Goal: Task Accomplishment & Management: Manage account settings

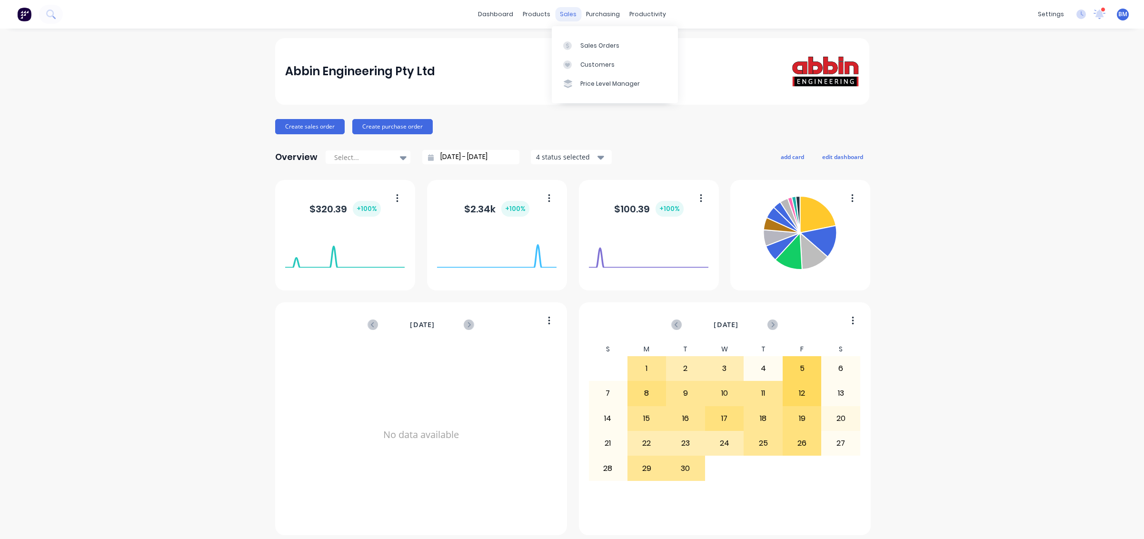
click at [556, 11] on div "sales" at bounding box center [568, 14] width 26 height 14
click at [564, 41] on icon at bounding box center [567, 45] width 9 height 9
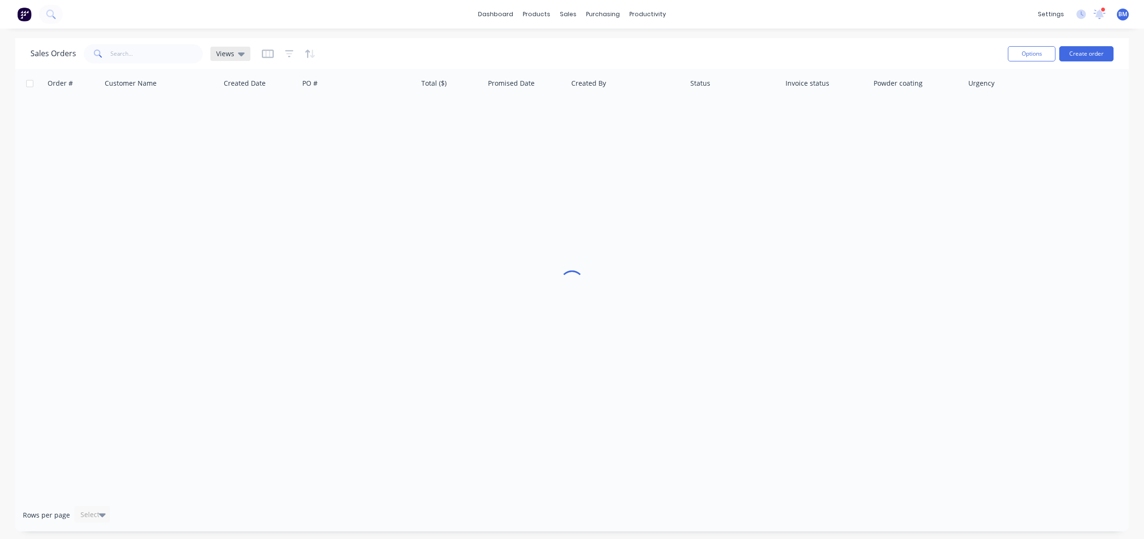
click at [236, 60] on div "Views" at bounding box center [231, 54] width 40 height 14
click at [234, 156] on button "drafts" at bounding box center [267, 154] width 109 height 11
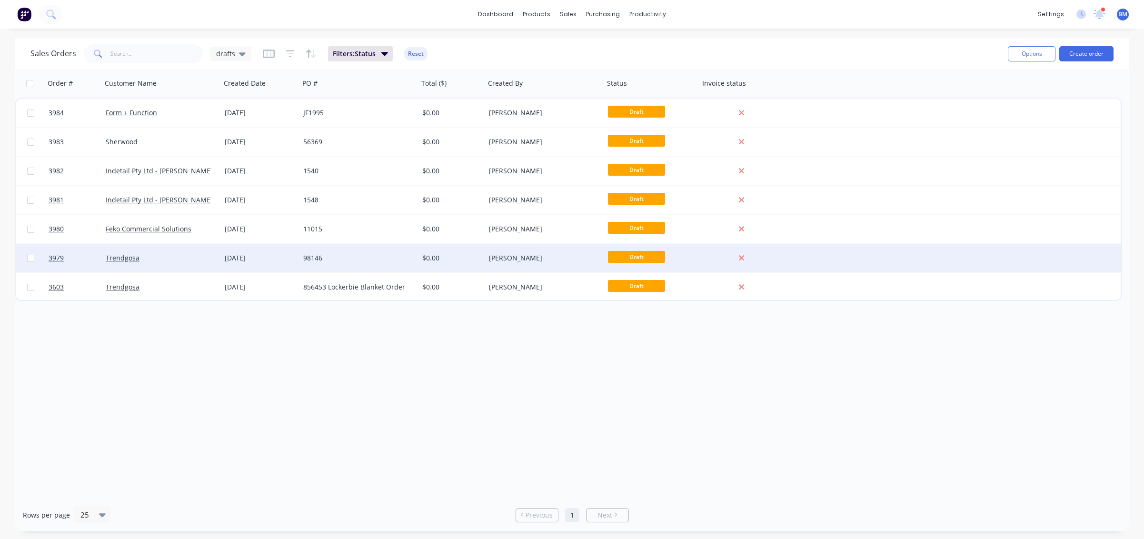
click at [321, 264] on div "98146" at bounding box center [359, 258] width 119 height 29
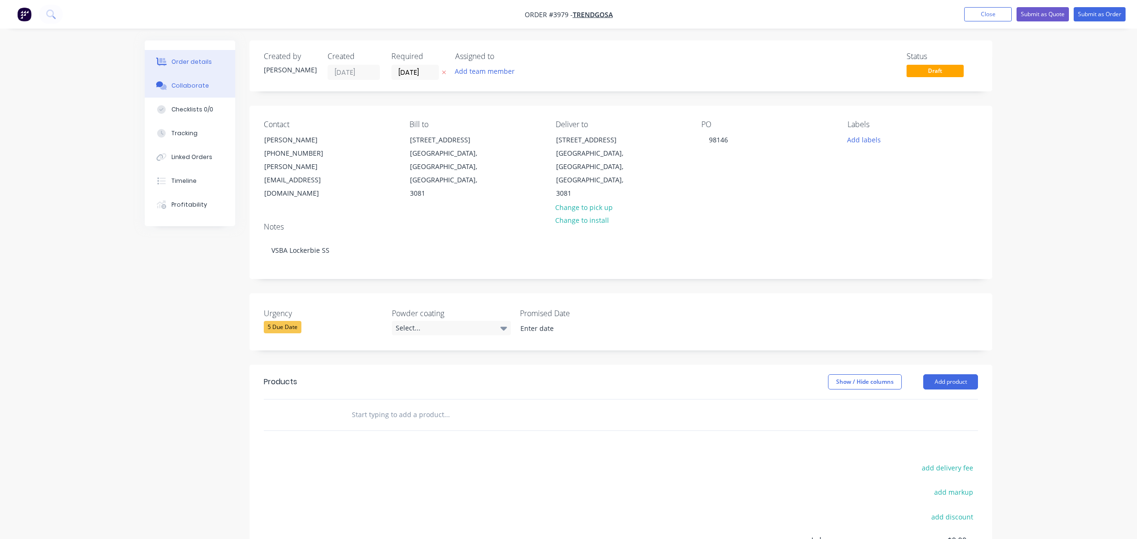
click at [202, 89] on div "Collaborate" at bounding box center [190, 85] width 38 height 9
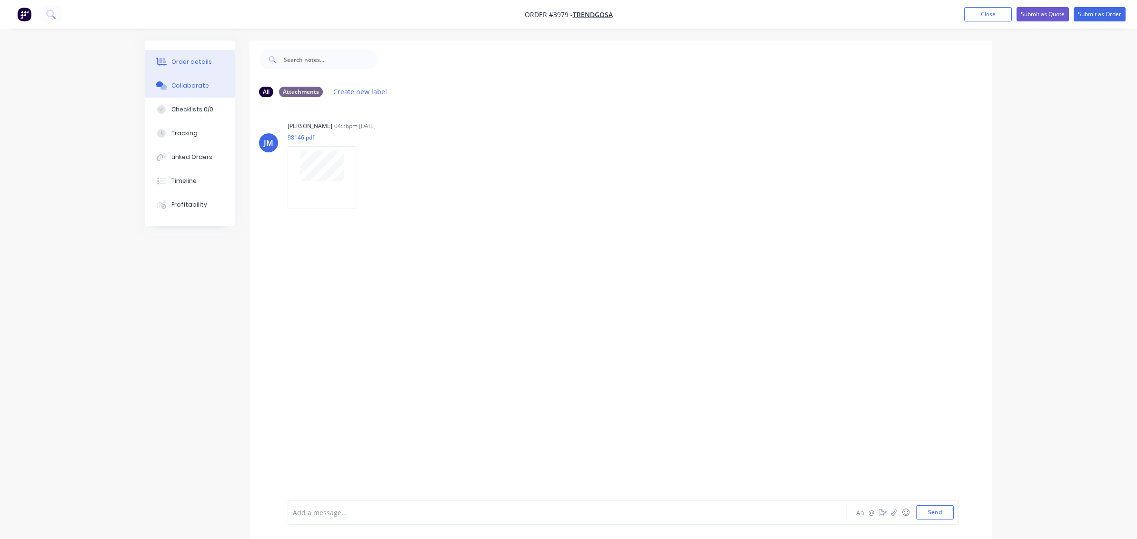
click at [195, 73] on button "Order details" at bounding box center [190, 62] width 90 height 24
click at [194, 67] on button "Order details" at bounding box center [190, 62] width 90 height 24
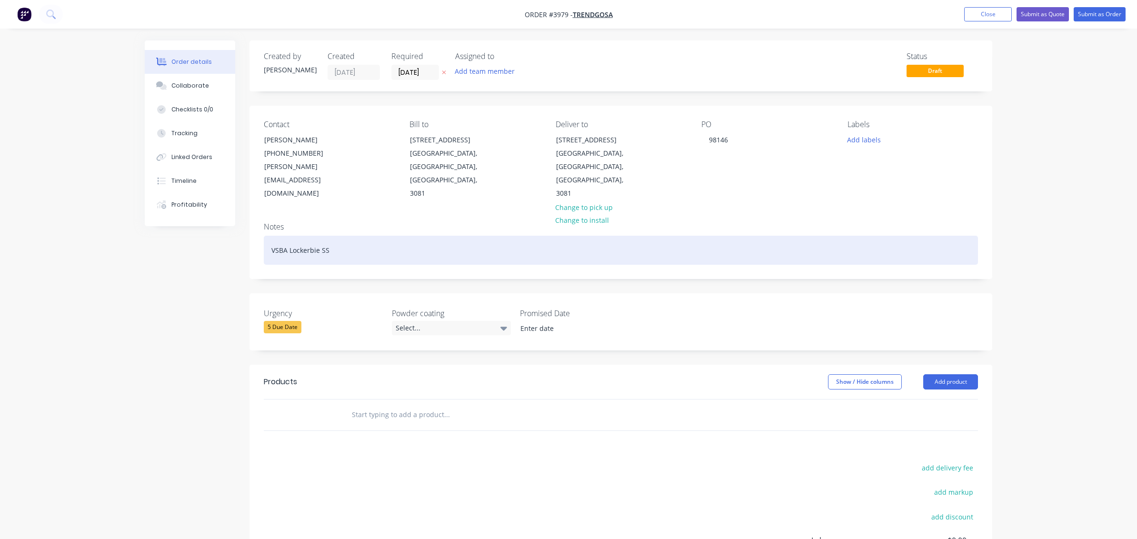
click at [435, 236] on div "VSBA Lockerbie SS" at bounding box center [621, 250] width 714 height 29
paste div
drag, startPoint x: 477, startPoint y: 230, endPoint x: 390, endPoint y: 223, distance: 87.9
click at [161, 232] on div "Created by [PERSON_NAME] Created [DATE] Required [DATE] Assigned to Add team me…" at bounding box center [569, 356] width 848 height 633
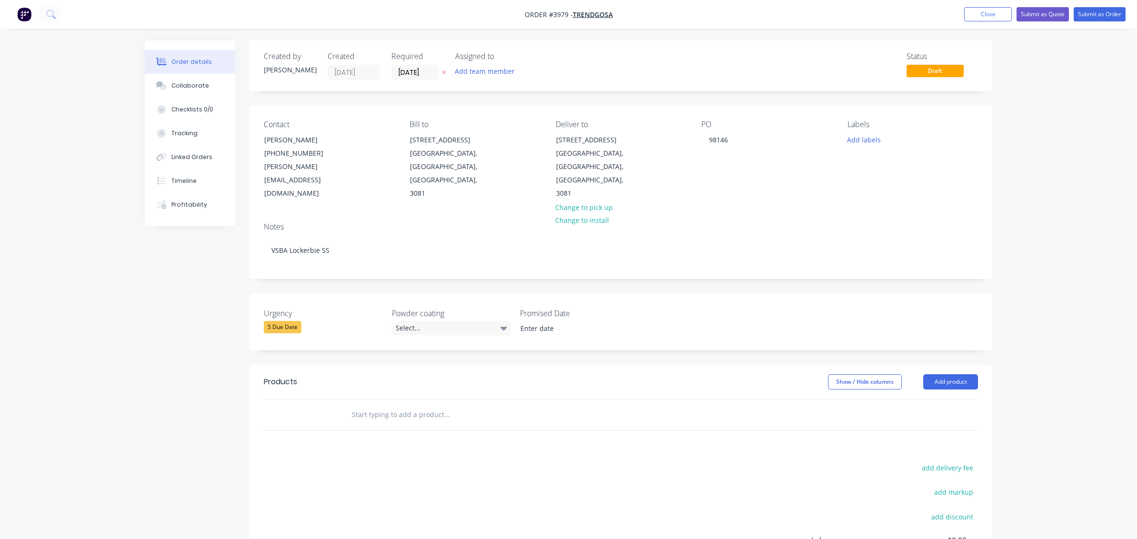
click at [205, 351] on div "Created by [PERSON_NAME] Created [DATE] Required [DATE] Assigned to Add team me…" at bounding box center [569, 356] width 848 height 633
click at [941, 374] on button "Add product" at bounding box center [950, 381] width 55 height 15
click at [931, 399] on div "Product catalogue" at bounding box center [932, 406] width 73 height 14
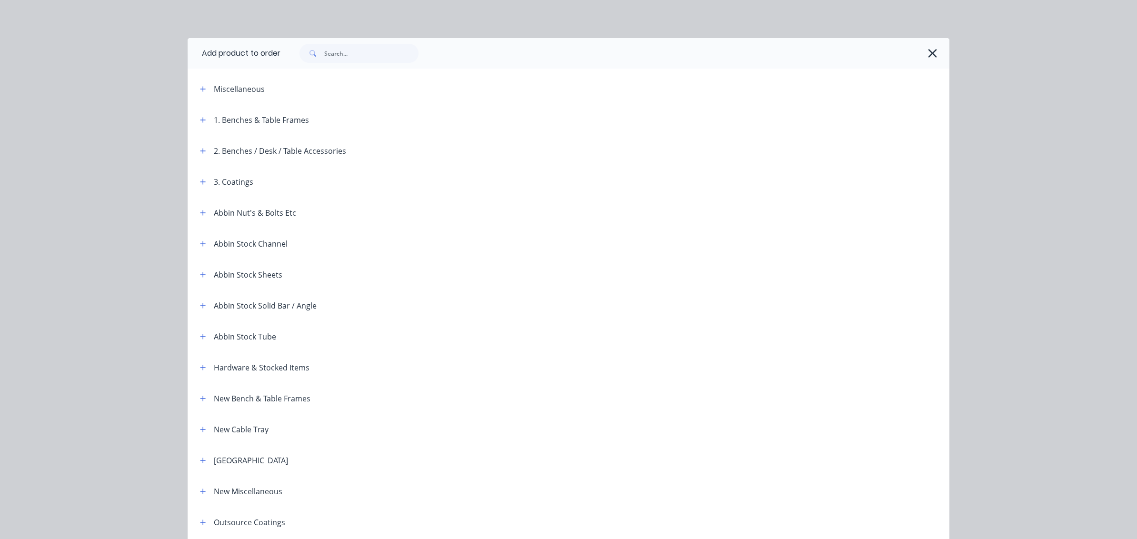
click at [203, 95] on header "Miscellaneous" at bounding box center [569, 88] width 762 height 31
click at [200, 88] on icon "button" at bounding box center [203, 89] width 6 height 7
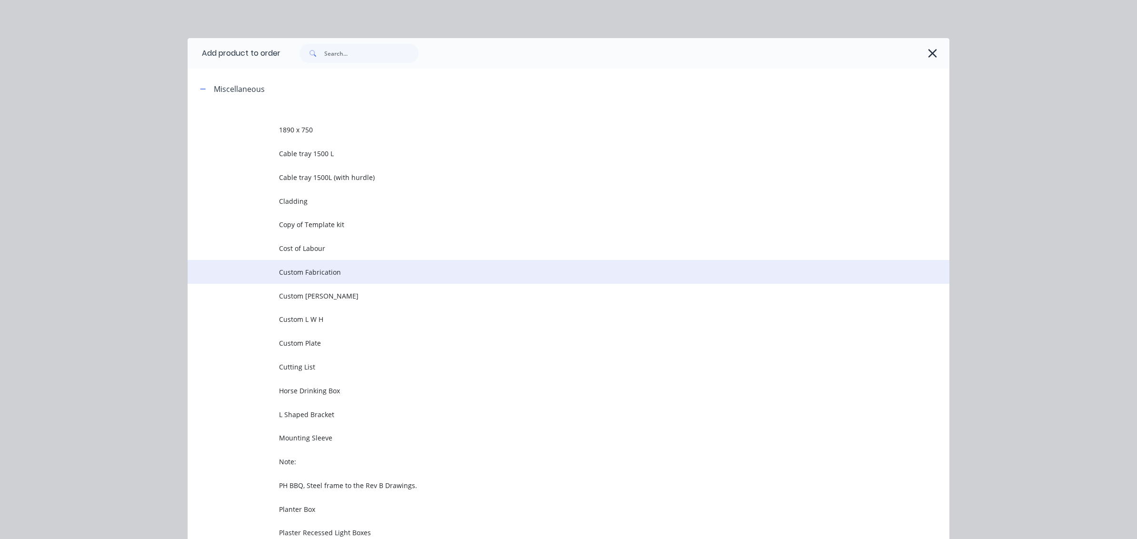
click at [294, 276] on span "Custom Fabrication" at bounding box center [547, 272] width 536 height 10
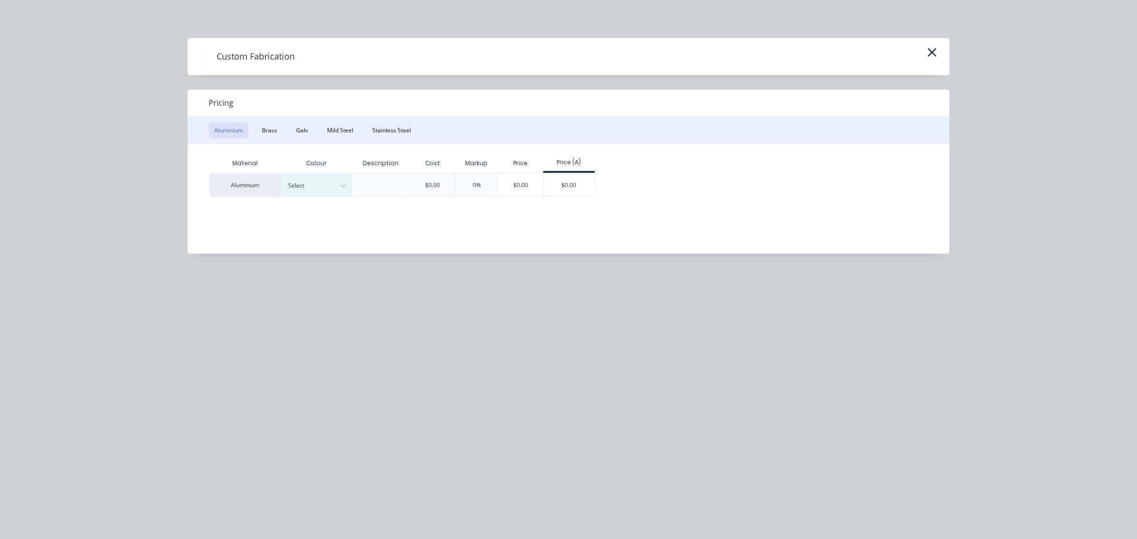
drag, startPoint x: 274, startPoint y: 135, endPoint x: 440, endPoint y: 131, distance: 166.3
click at [287, 130] on div "Aluminium Brass Galv Mild Steel Stainless Steel" at bounding box center [569, 131] width 762 height 28
click at [394, 133] on button "Stainless Steel" at bounding box center [392, 130] width 50 height 16
click at [336, 177] on div at bounding box center [343, 185] width 17 height 23
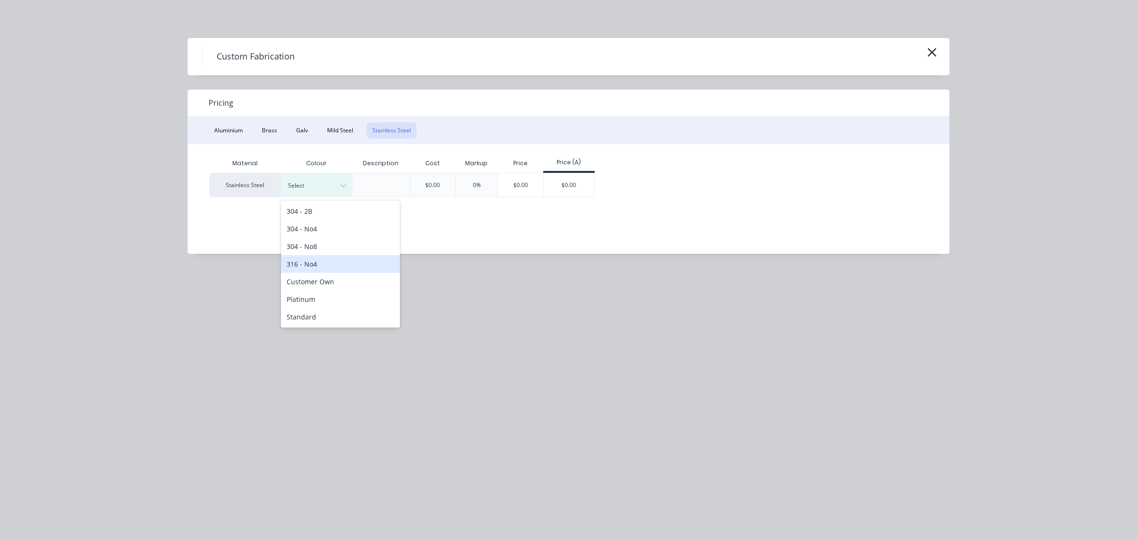
click at [320, 266] on div "316 - No4" at bounding box center [340, 264] width 119 height 18
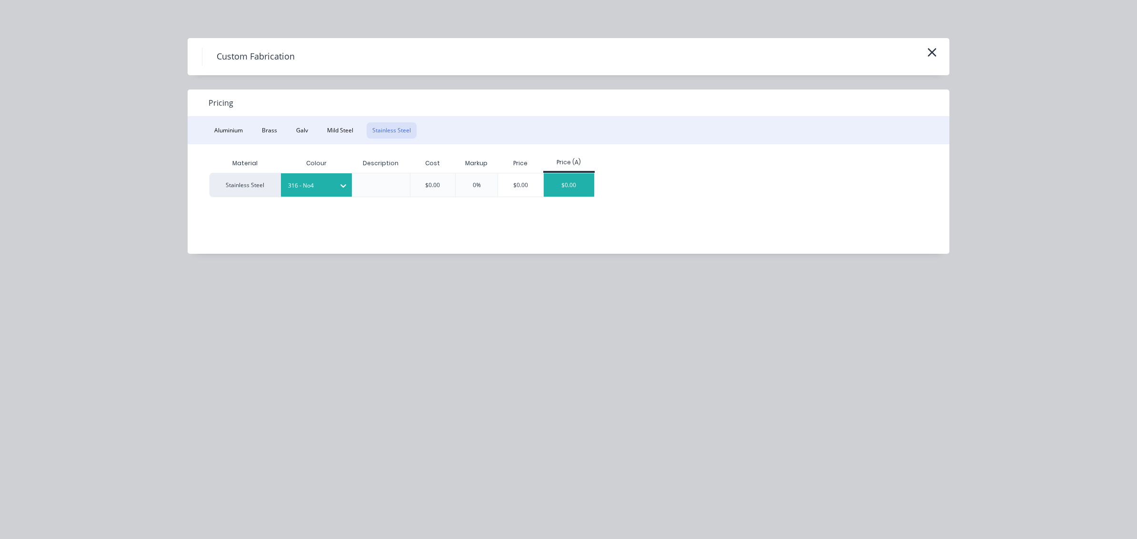
click at [557, 189] on div "$0.00" at bounding box center [569, 184] width 51 height 23
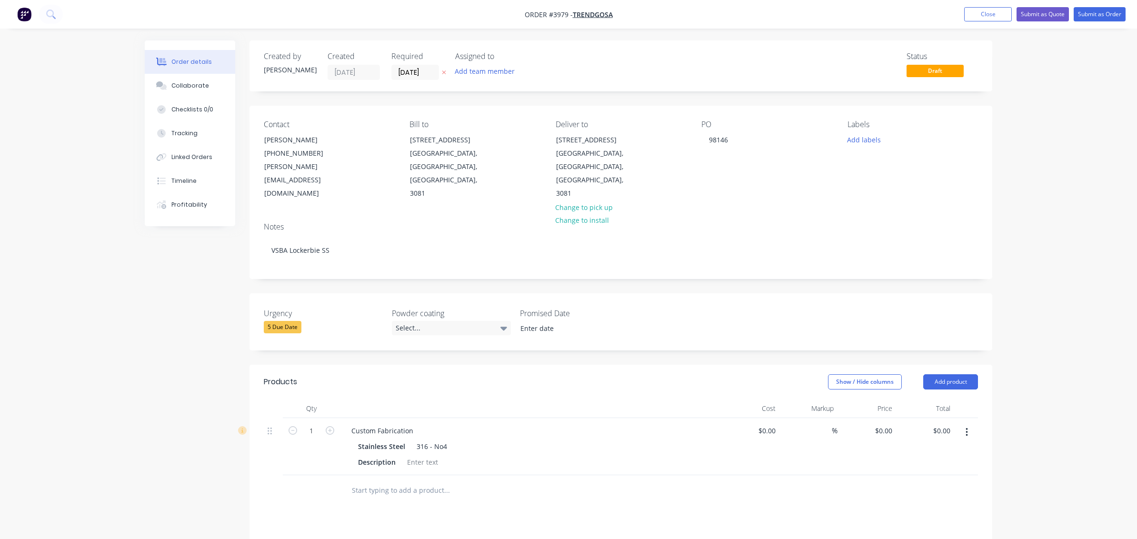
click at [350, 418] on div "Custom Fabrication Stainless Steel 316 - No4 Description" at bounding box center [530, 446] width 381 height 57
drag, startPoint x: 389, startPoint y: 417, endPoint x: 397, endPoint y: 408, distance: 12.8
click at [389, 440] on div "Stainless Steel" at bounding box center [383, 447] width 51 height 14
drag, startPoint x: 404, startPoint y: 408, endPoint x: 415, endPoint y: 407, distance: 11.0
click at [405, 424] on div "Custom Fabrication" at bounding box center [382, 431] width 77 height 14
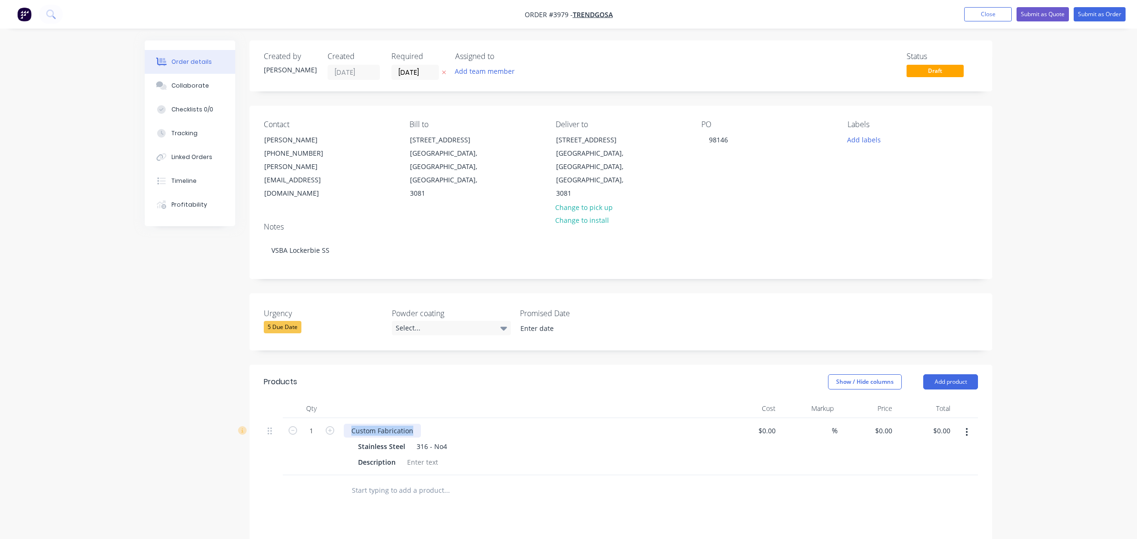
drag, startPoint x: 417, startPoint y: 407, endPoint x: 65, endPoint y: 314, distance: 363.9
click at [65, 314] on div "Order details Collaborate Checklists 0/0 Tracking Linked Orders Timeline Profit…" at bounding box center [568, 374] width 1137 height 749
paste div
click at [554, 440] on div "Stainless Steel 316 - No4" at bounding box center [530, 447] width 345 height 14
click at [305, 321] on div "5 Due Date" at bounding box center [323, 327] width 119 height 12
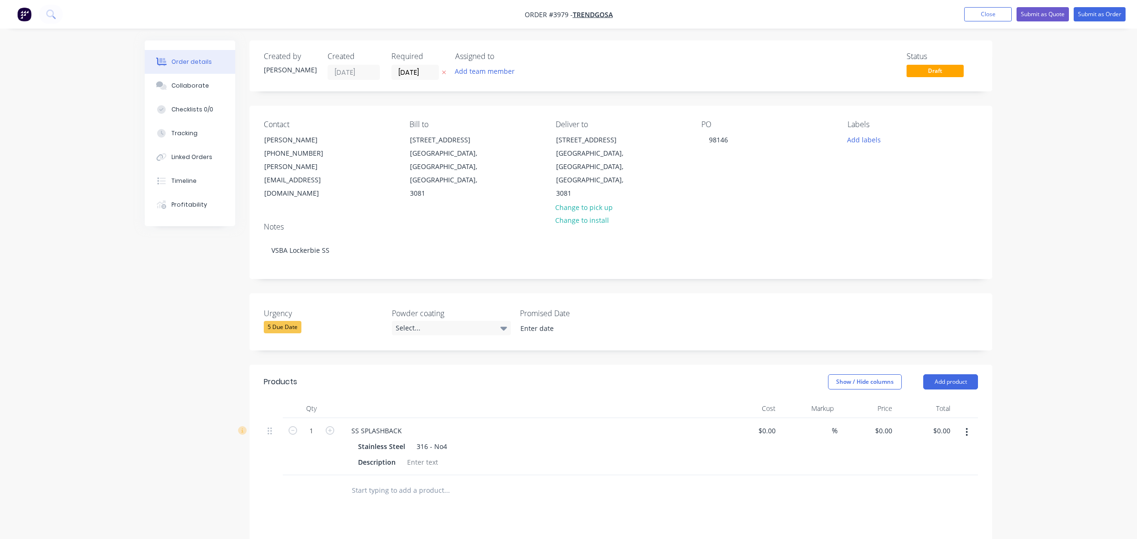
click at [738, 293] on div "Urgency 5 Due Date Powder coating Select... Promised Date" at bounding box center [621, 321] width 743 height 57
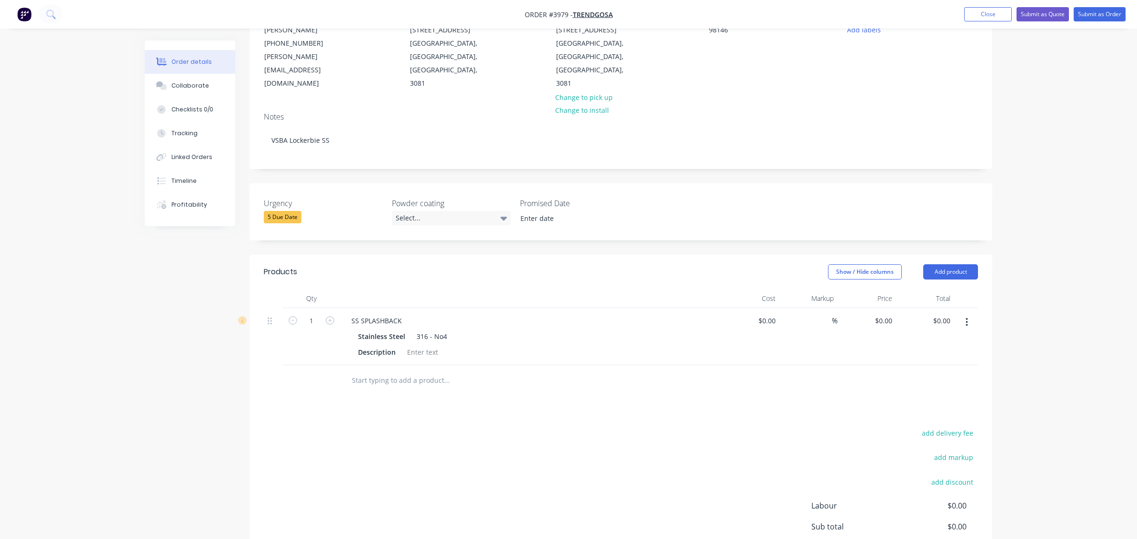
scroll to position [183, 0]
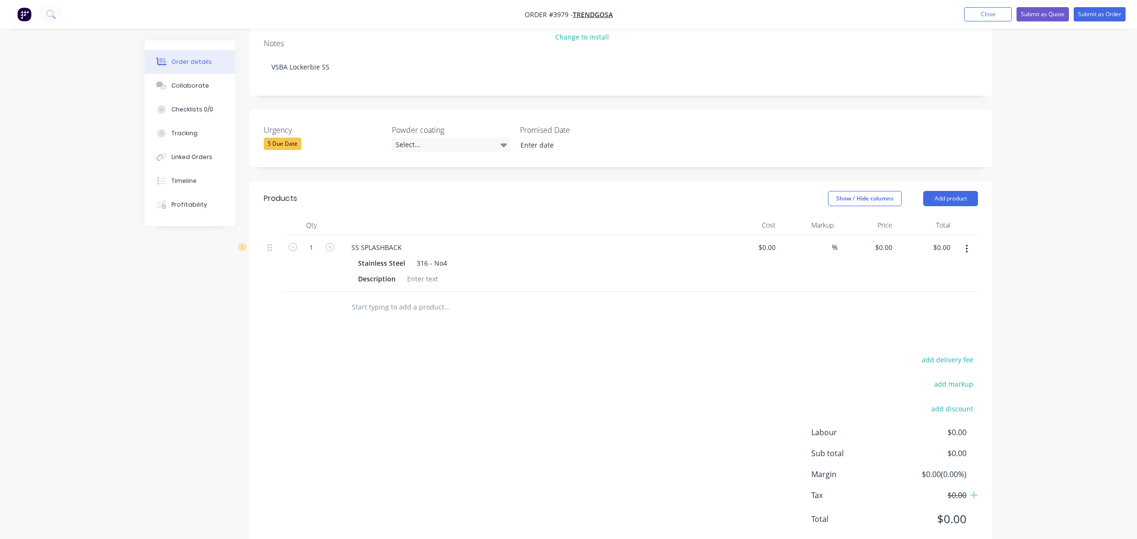
click at [410, 316] on div "Products Show / Hide columns Add product Qty Cost Markup Price Total 1 SS SPLAS…" at bounding box center [621, 366] width 743 height 370
click at [402, 241] on div "SS SPLASHBACK" at bounding box center [377, 248] width 66 height 14
click at [428, 272] on div at bounding box center [422, 279] width 39 height 14
click at [426, 272] on div at bounding box center [422, 279] width 39 height 14
click at [539, 389] on div "add delivery fee add markup add discount Labour $0.00 Sub total $0.00 Margin $0…" at bounding box center [621, 445] width 714 height 184
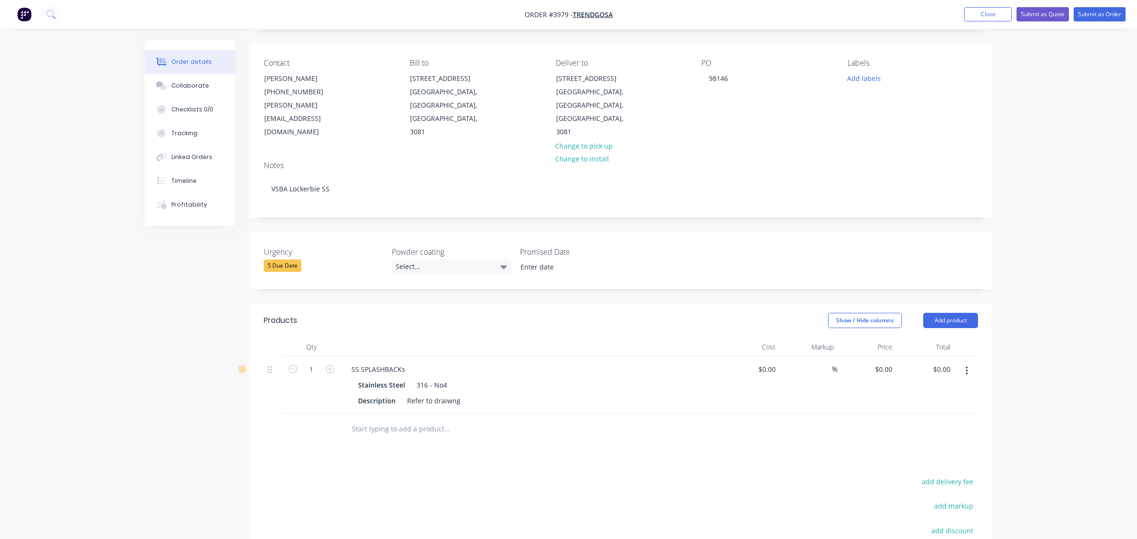
scroll to position [0, 0]
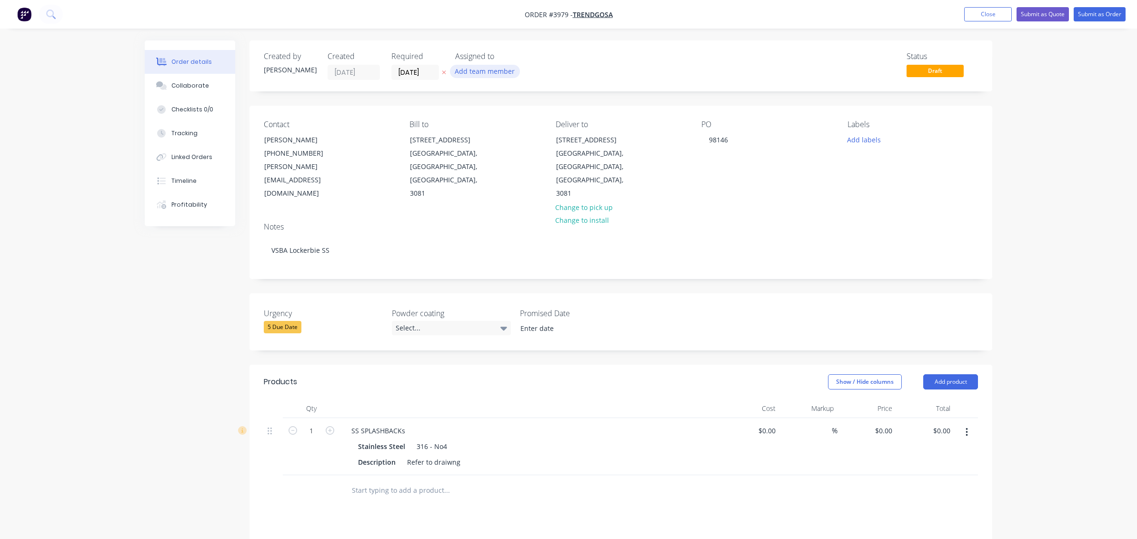
click at [488, 76] on button "Add team member" at bounding box center [485, 71] width 70 height 13
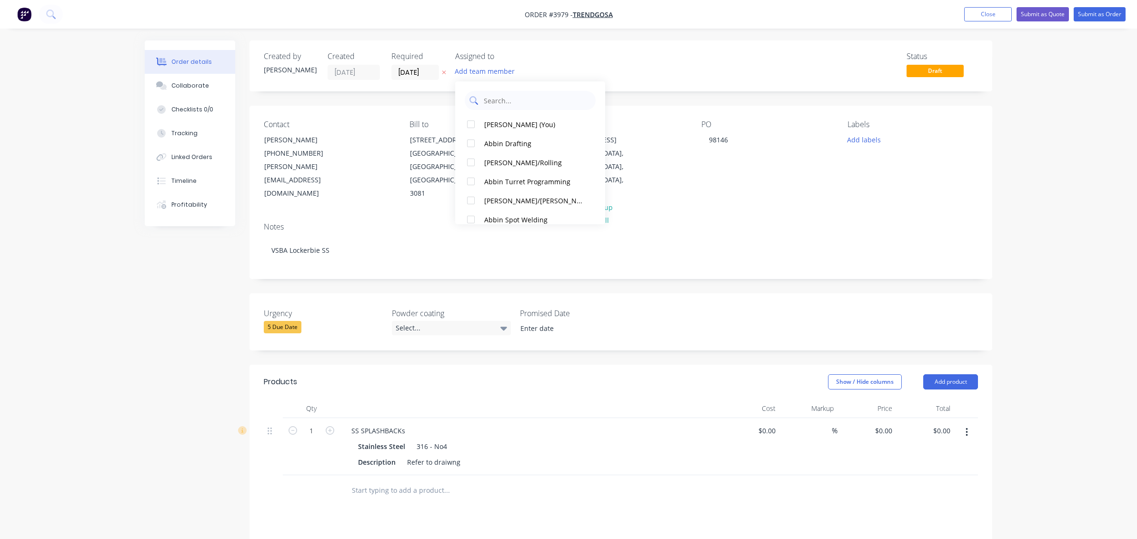
click at [515, 105] on input "text" at bounding box center [537, 100] width 108 height 19
type input "[PERSON_NAME]"
drag, startPoint x: 718, startPoint y: 151, endPoint x: 827, endPoint y: 161, distance: 109.6
click at [735, 155] on div "PO 98146" at bounding box center [767, 160] width 130 height 80
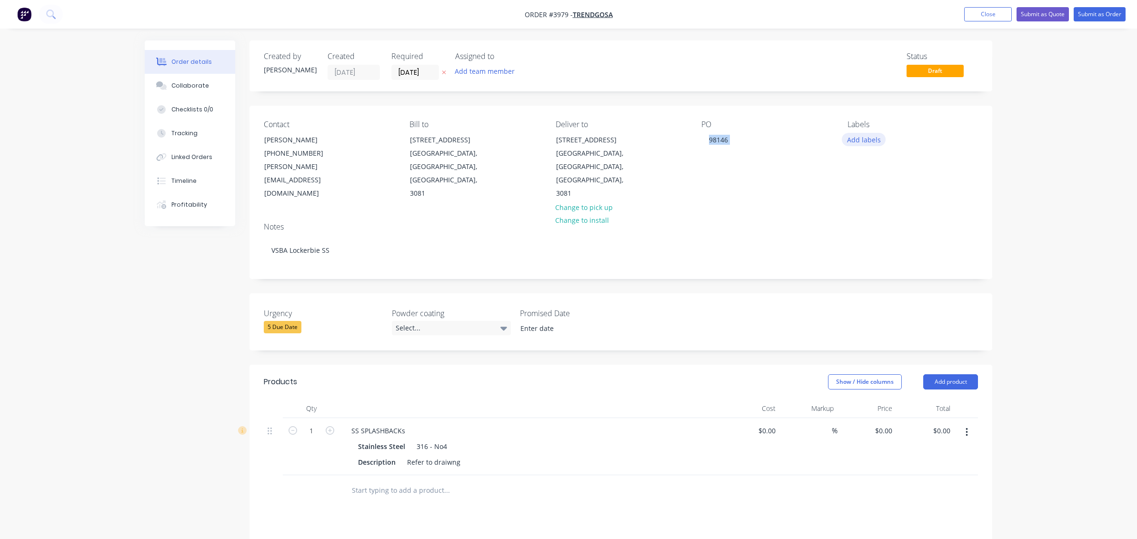
click at [864, 143] on button "Add labels" at bounding box center [864, 139] width 44 height 13
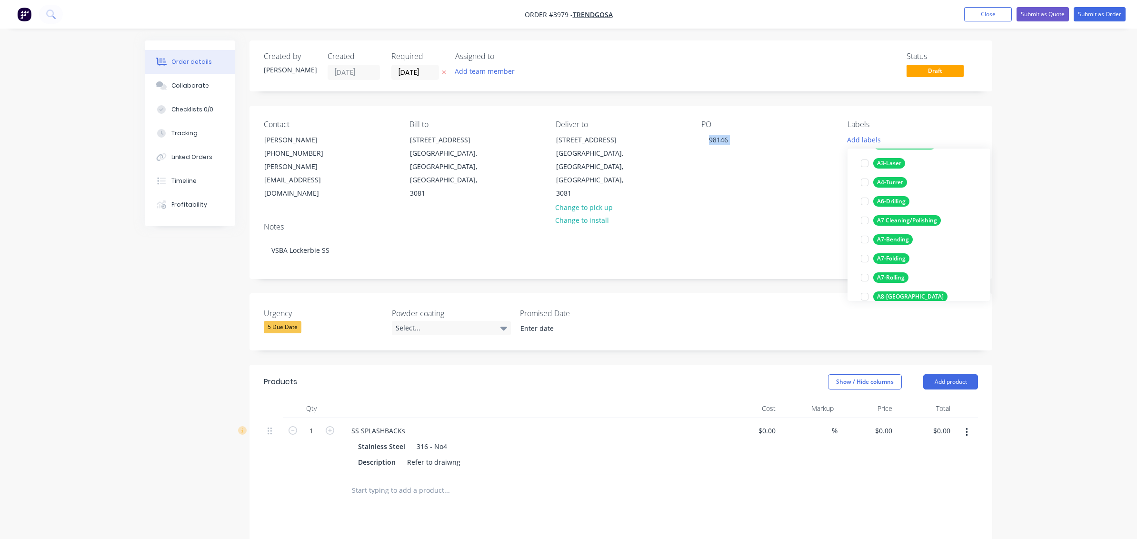
scroll to position [95, 0]
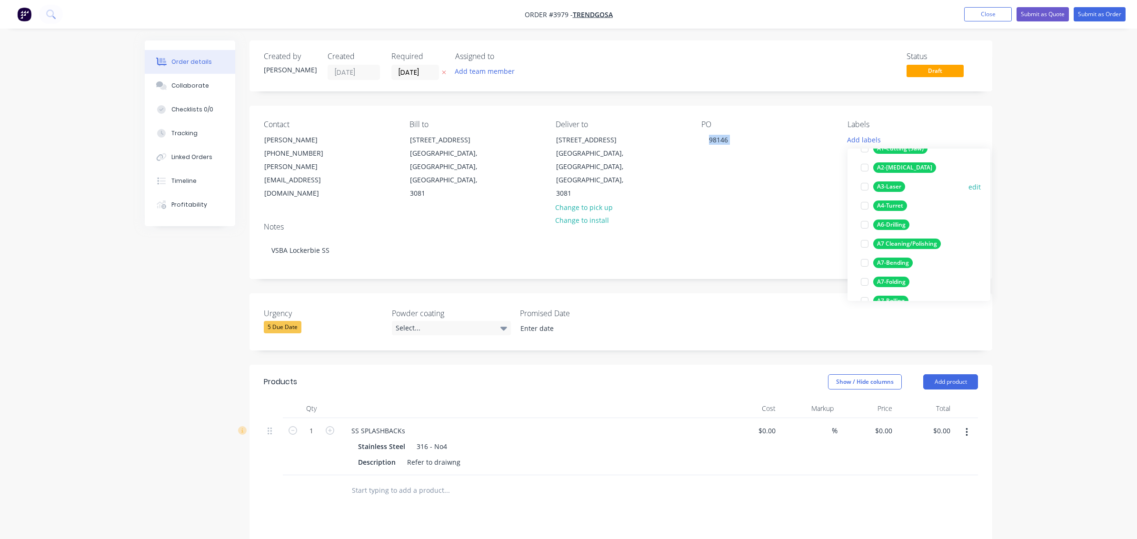
click at [895, 184] on div "A3-Laser" at bounding box center [889, 186] width 32 height 10
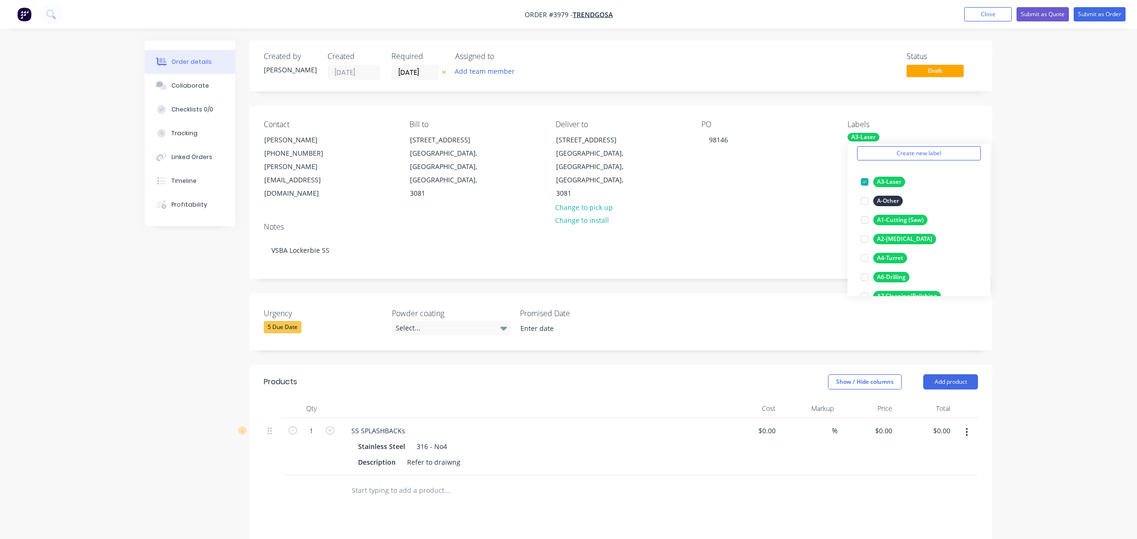
click at [1030, 191] on div "Order details Collaborate Checklists 0/0 Tracking Linked Orders Timeline Profit…" at bounding box center [568, 374] width 1137 height 749
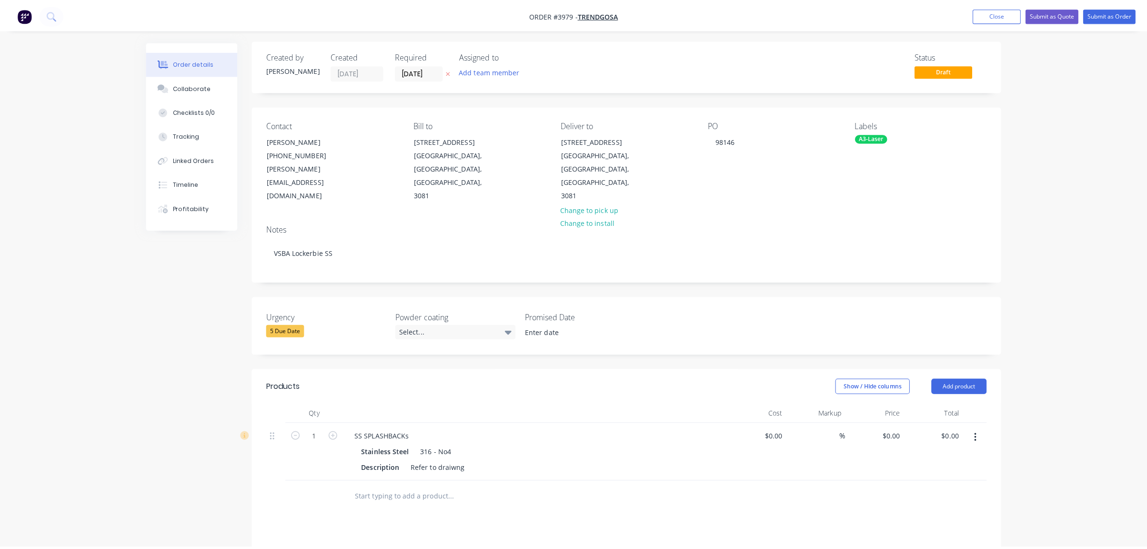
scroll to position [0, 0]
click at [1119, 15] on button "Submit as Order" at bounding box center [1100, 14] width 52 height 14
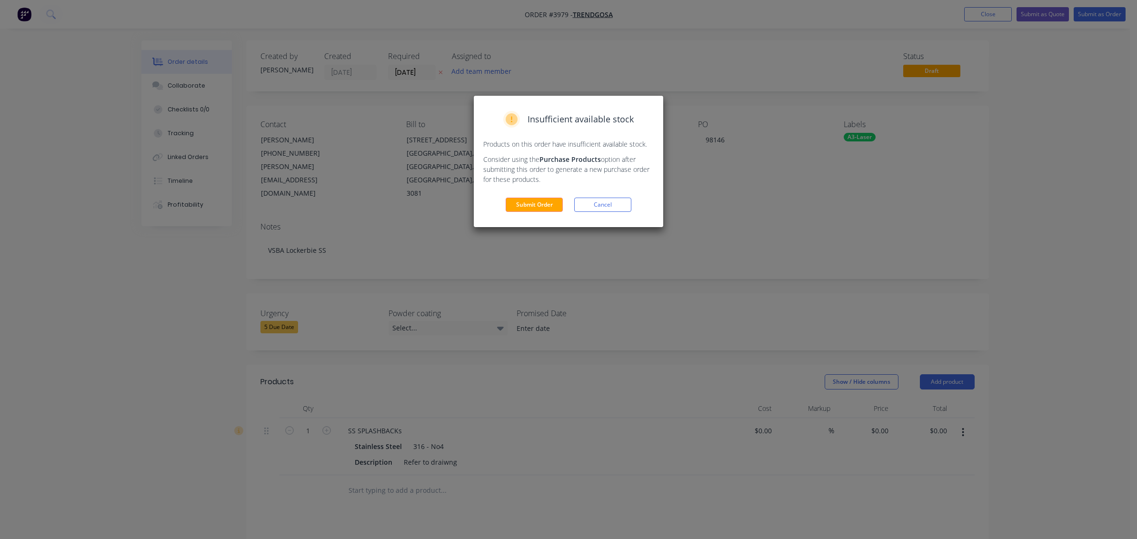
click at [531, 196] on div "Insufficient available stock Products on this order have insufficient available…" at bounding box center [569, 161] width 190 height 131
click at [528, 203] on button "Submit Order" at bounding box center [534, 205] width 57 height 14
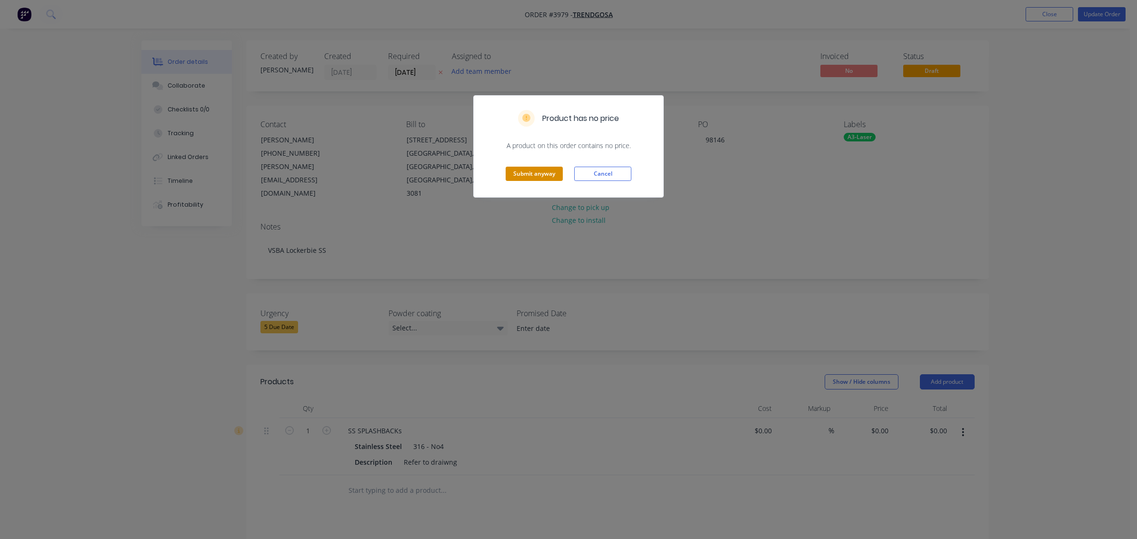
click at [546, 172] on button "Submit anyway" at bounding box center [534, 174] width 57 height 14
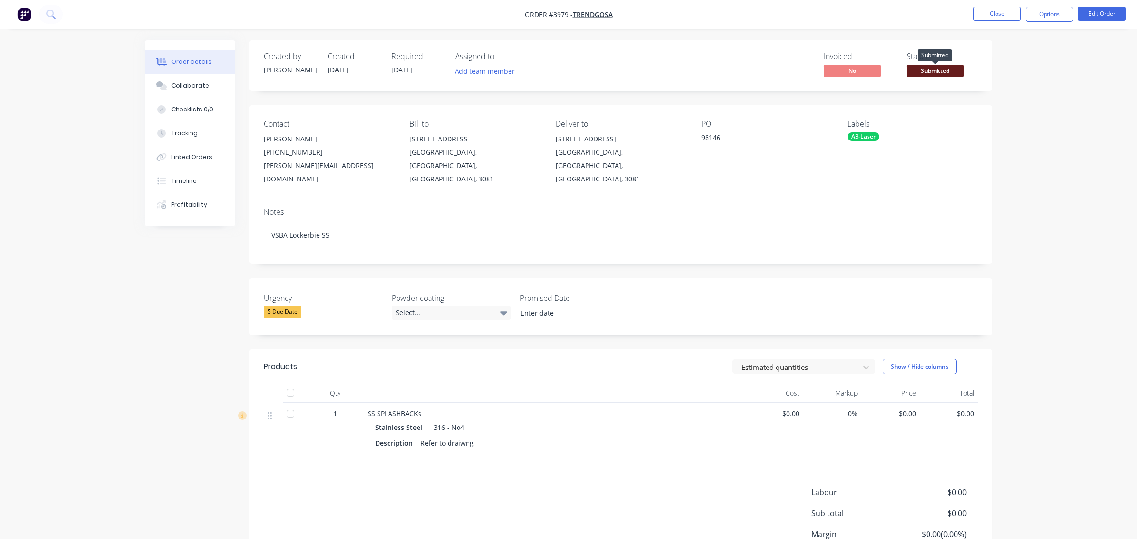
click at [937, 74] on span "Submitted" at bounding box center [935, 71] width 57 height 12
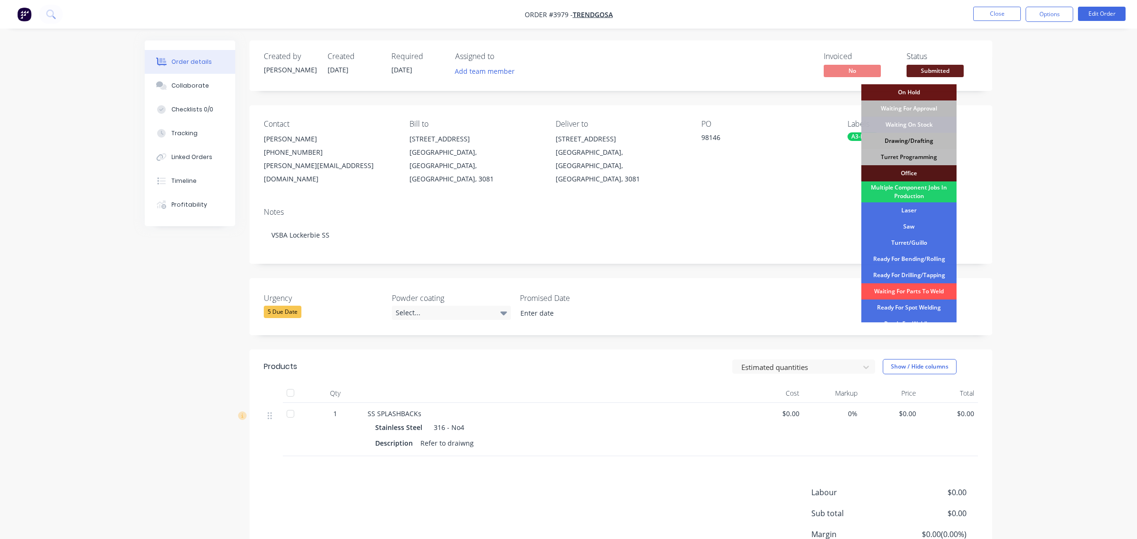
click at [916, 148] on div "Drawing/Drafting" at bounding box center [909, 141] width 95 height 16
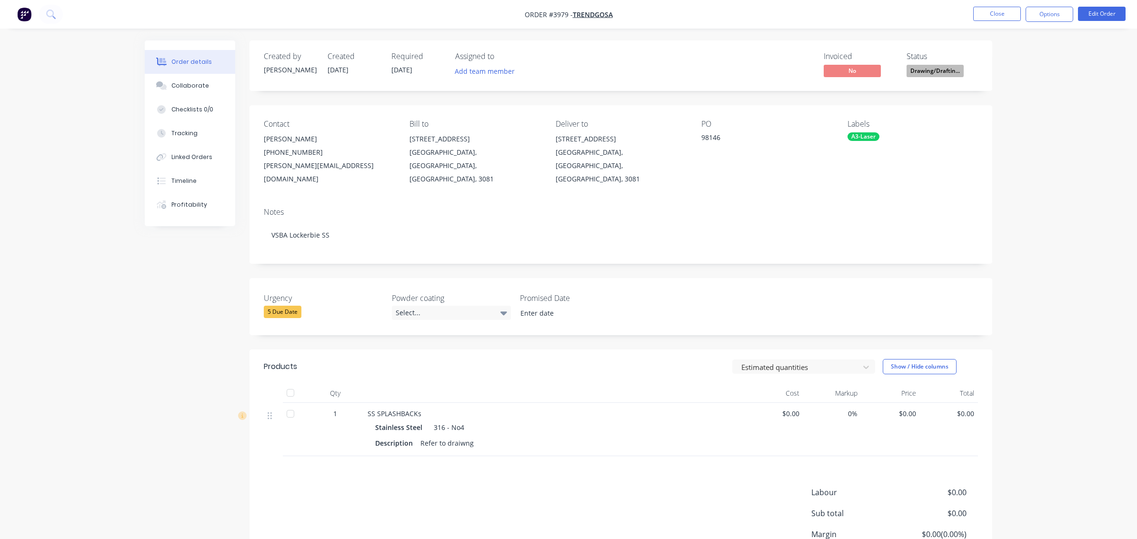
click at [1047, 22] on nav "Order #3979 - Trendgosa Close Options Edit Order" at bounding box center [568, 14] width 1137 height 29
click at [1054, 15] on button "Options" at bounding box center [1050, 14] width 48 height 15
click at [1038, 112] on div "Work Order" at bounding box center [1021, 115] width 88 height 14
click at [1039, 100] on div "Without pricing" at bounding box center [1021, 96] width 88 height 14
click at [95, 51] on div "Order details Collaborate Checklists 0/0 Tracking Linked Orders Timeline Profit…" at bounding box center [568, 313] width 1137 height 626
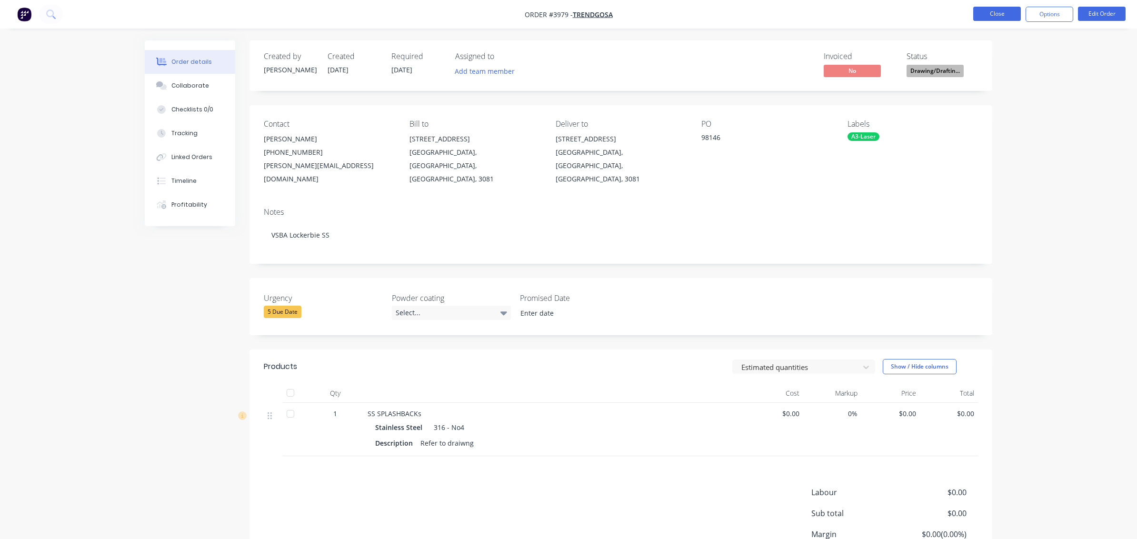
click at [990, 11] on button "Close" at bounding box center [997, 14] width 48 height 14
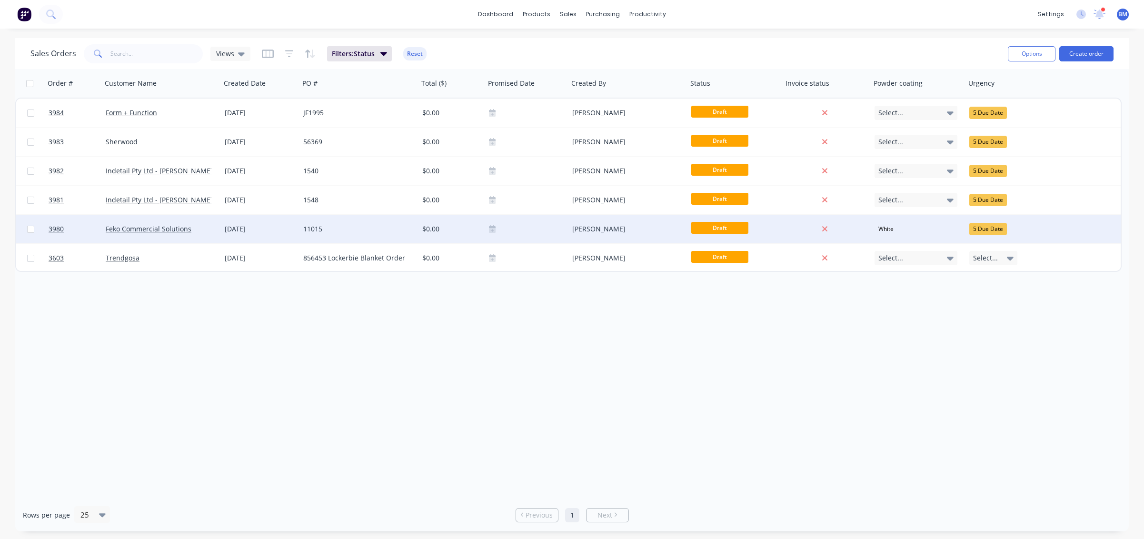
click at [249, 240] on div "[DATE]" at bounding box center [260, 229] width 79 height 29
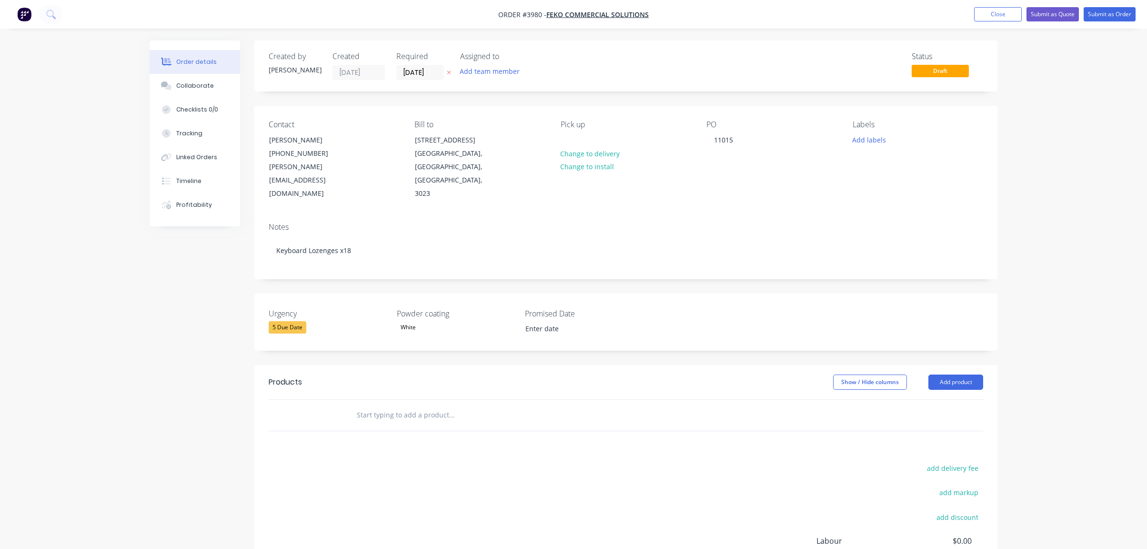
click at [580, 475] on div "add delivery fee add markup add discount Labour $0.00 Sub total $0.00 Margin $0…" at bounding box center [626, 554] width 714 height 184
click at [188, 74] on button "Collaborate" at bounding box center [195, 86] width 90 height 24
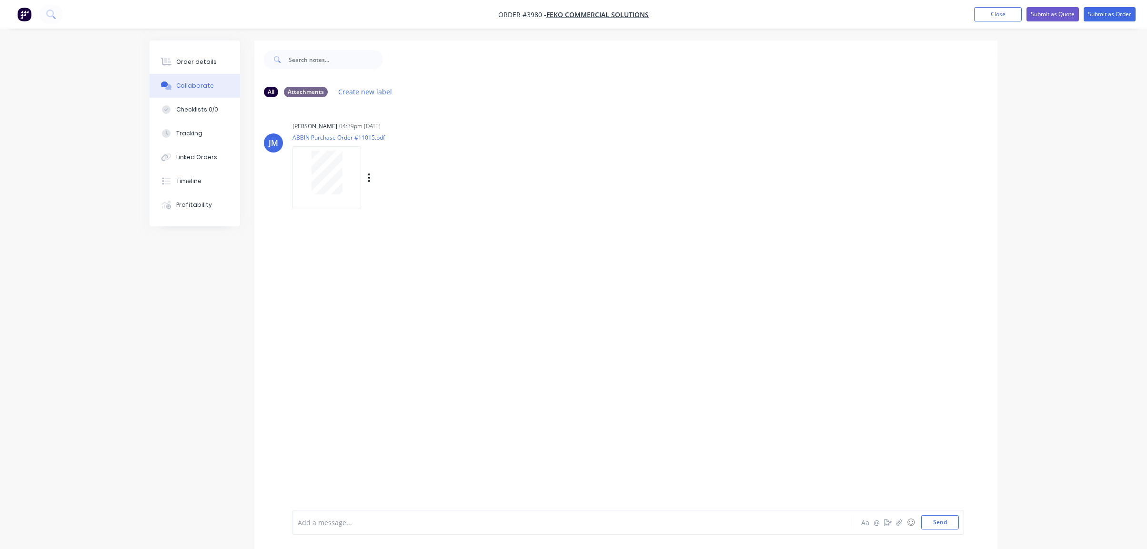
click at [352, 190] on div at bounding box center [327, 173] width 60 height 44
click at [413, 462] on div "[PERSON_NAME] 04:39pm [DATE] ABBIN Purchase Order #11015.pdf Labels Download De…" at bounding box center [625, 307] width 743 height 405
click at [224, 57] on button "Order details" at bounding box center [195, 62] width 90 height 24
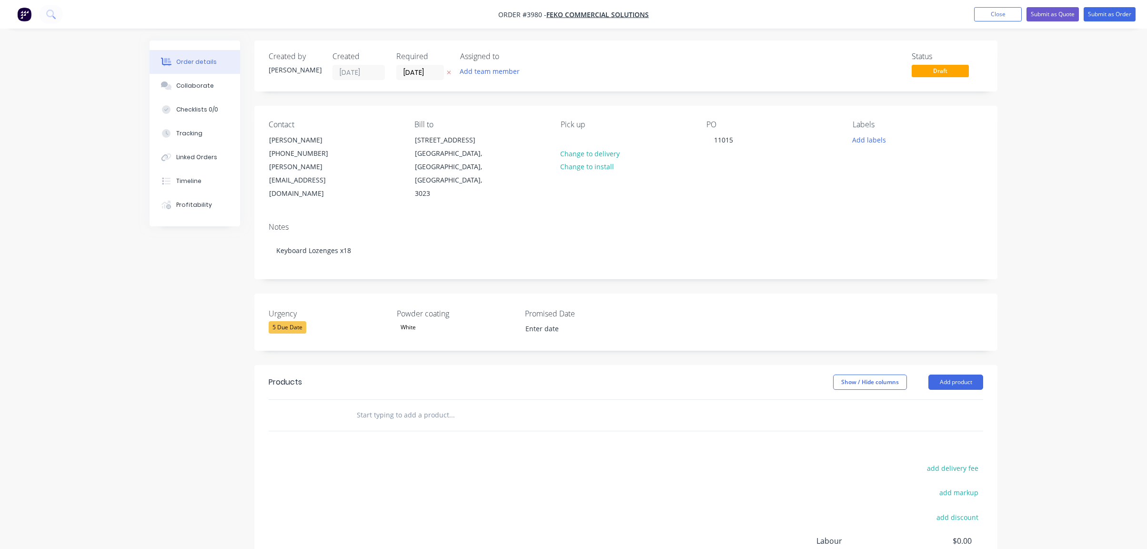
click at [775, 366] on header "Products Show / Hide columns Add product" at bounding box center [625, 382] width 743 height 34
click at [971, 374] on button "Add product" at bounding box center [955, 381] width 55 height 15
click at [969, 399] on div "Product catalogue" at bounding box center [937, 406] width 73 height 14
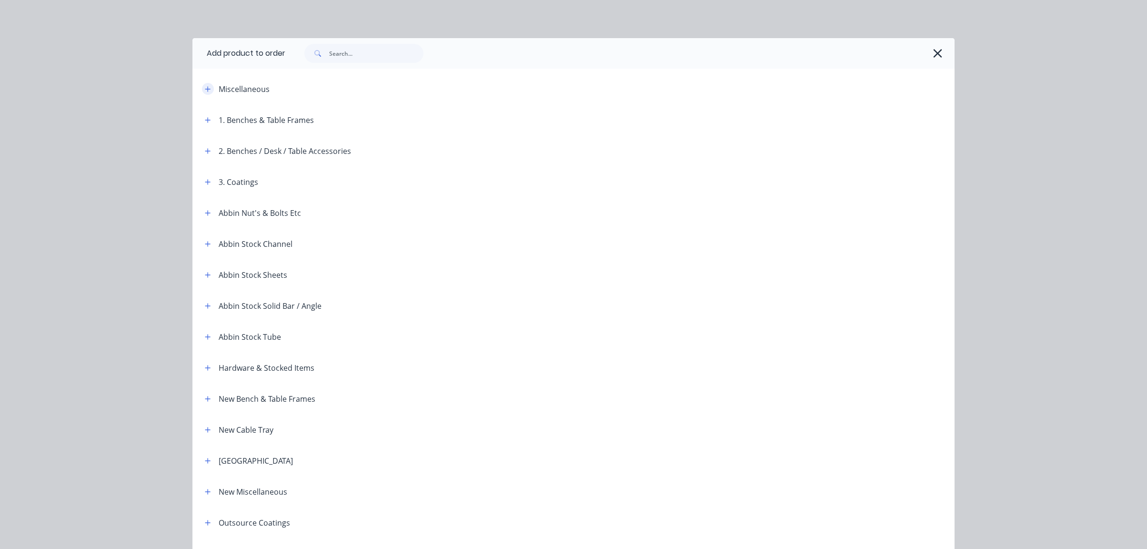
click at [207, 89] on icon "button" at bounding box center [208, 89] width 6 height 7
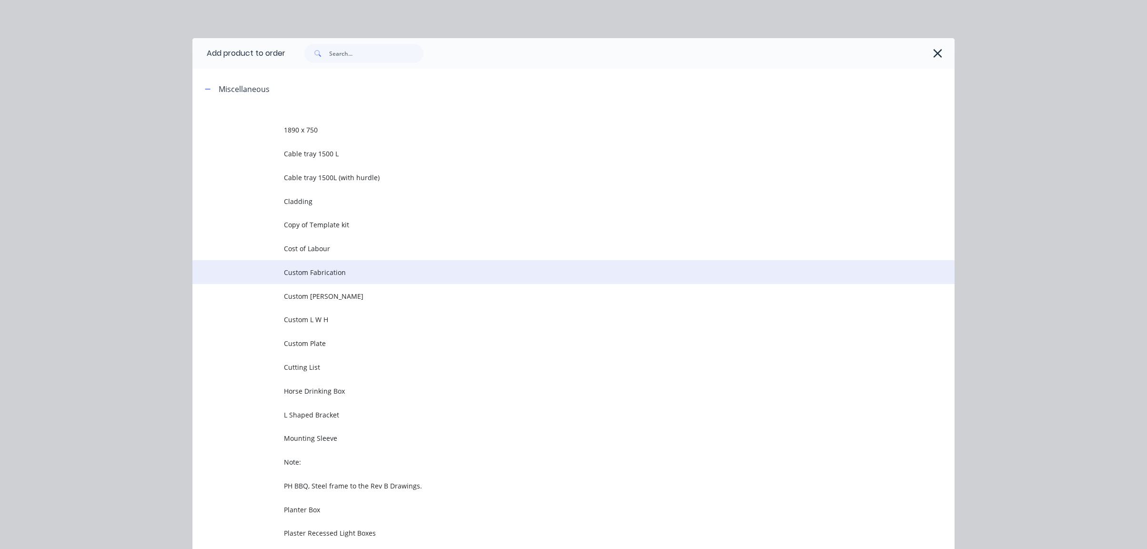
click at [335, 276] on span "Custom Fabrication" at bounding box center [552, 272] width 536 height 10
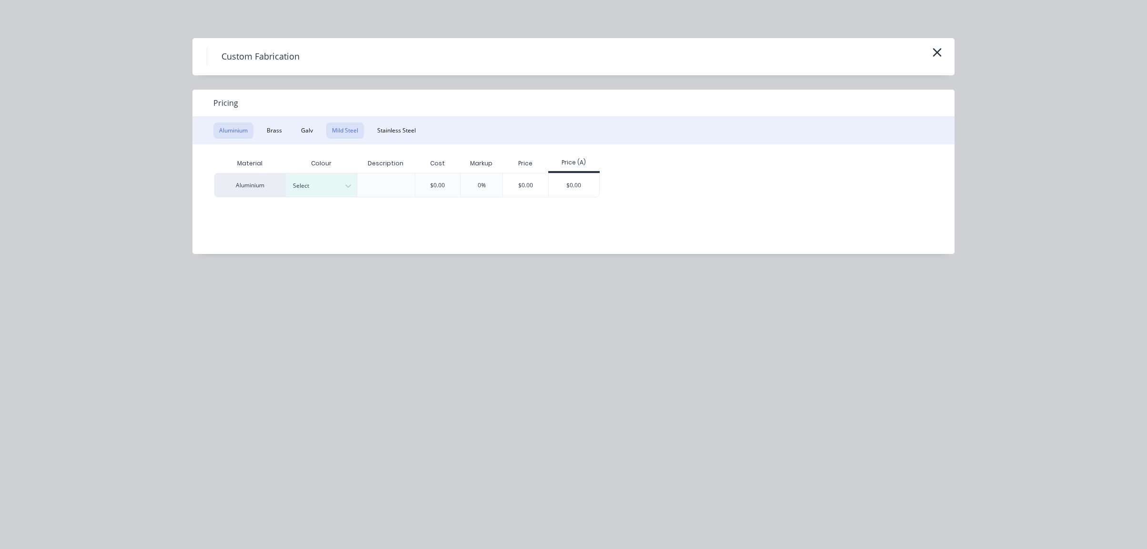
click at [351, 127] on button "Mild Steel" at bounding box center [345, 130] width 38 height 16
click at [502, 202] on div "Material Description Cost Markup Price Price (A) Mild Steel $0.00 0% $0.00 $0.00" at bounding box center [566, 191] width 748 height 95
click at [501, 183] on div "$0.00" at bounding box center [502, 184] width 51 height 23
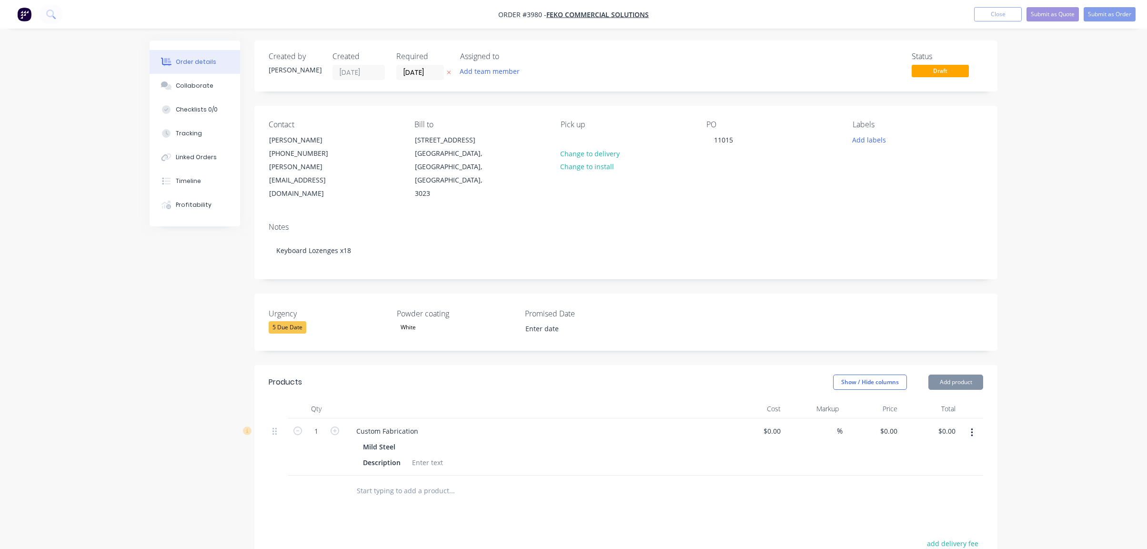
click at [403, 365] on header "Products Show / Hide columns Add product" at bounding box center [625, 382] width 743 height 34
click at [381, 424] on div "Custom Fabrication" at bounding box center [387, 431] width 77 height 14
drag, startPoint x: 420, startPoint y: 408, endPoint x: 335, endPoint y: 382, distance: 88.3
click at [335, 399] on div "Qty Cost Markup Price Total 1 Custom Fabrication Mild Steel Description $0.00 $…" at bounding box center [626, 437] width 714 height 76
paste div
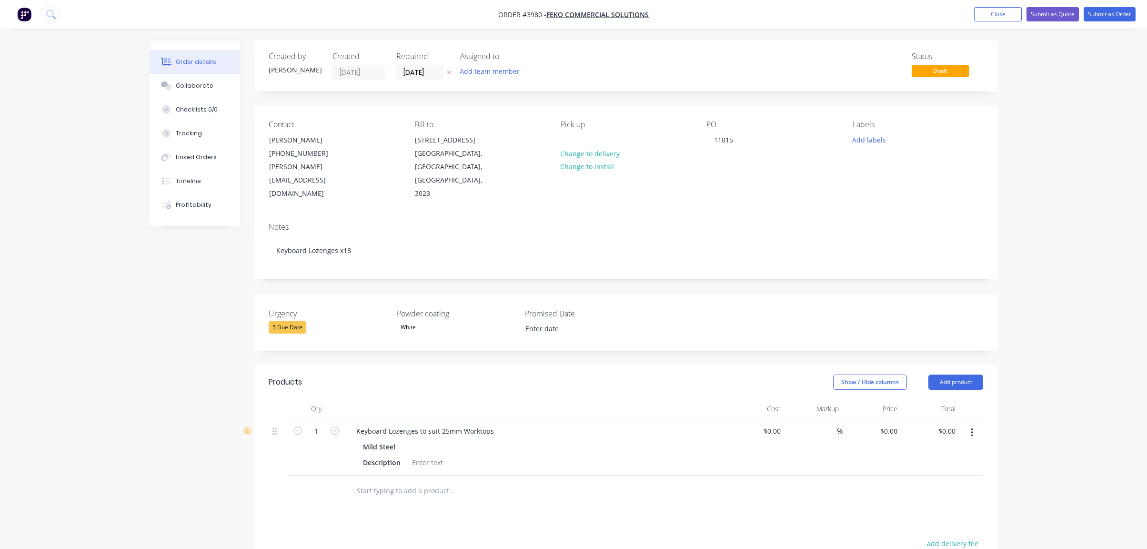
click at [561, 493] on div "Products Show / Hide columns Add product Qty Cost Markup Price Total 1 Keyboard…" at bounding box center [625, 550] width 743 height 370
click at [431, 475] on div at bounding box center [516, 490] width 343 height 31
click at [397, 443] on div "Keyboard Lozenges to suit 25mm Worktops Mild Steel Description" at bounding box center [535, 446] width 381 height 57
click at [394, 455] on div "Description" at bounding box center [381, 462] width 45 height 14
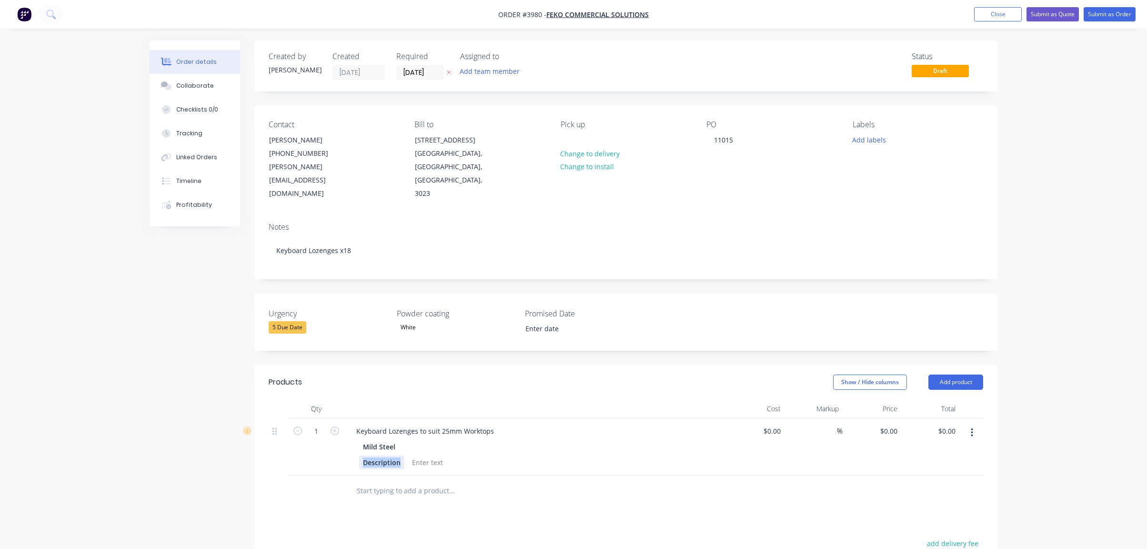
click at [394, 455] on div "Description" at bounding box center [381, 462] width 45 height 14
click at [417, 455] on div at bounding box center [427, 462] width 39 height 14
click at [390, 455] on div "Description" at bounding box center [381, 462] width 45 height 14
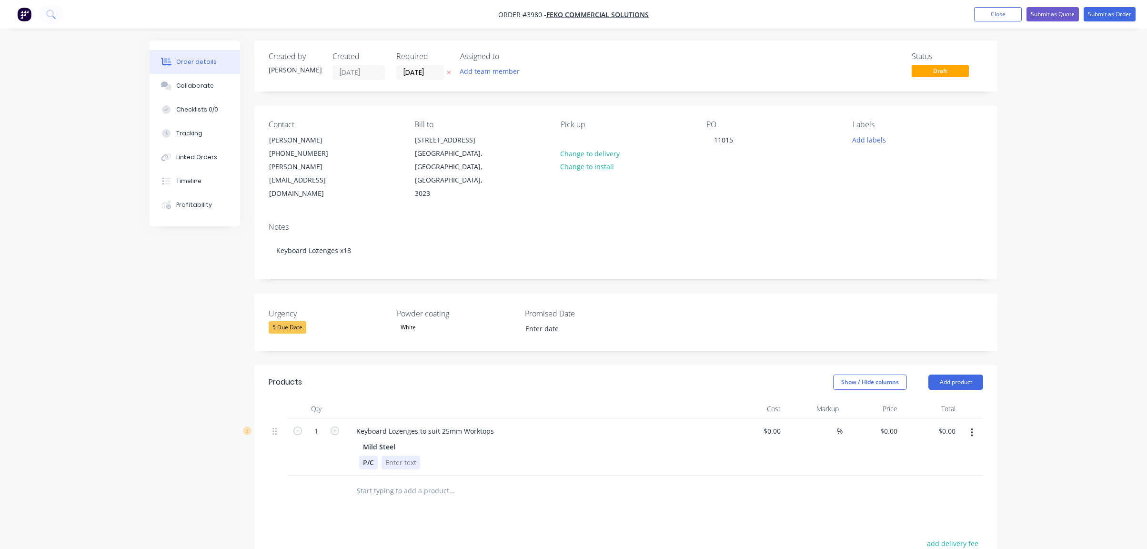
click at [390, 455] on div at bounding box center [400, 462] width 39 height 14
click at [499, 455] on div "P/C White SAtin" at bounding box center [533, 462] width 349 height 14
click at [400, 455] on div "White SAtin" at bounding box center [403, 462] width 45 height 14
click at [411, 455] on div "White SAtin" at bounding box center [403, 462] width 45 height 14
click at [416, 455] on div "White SAtin" at bounding box center [403, 462] width 45 height 14
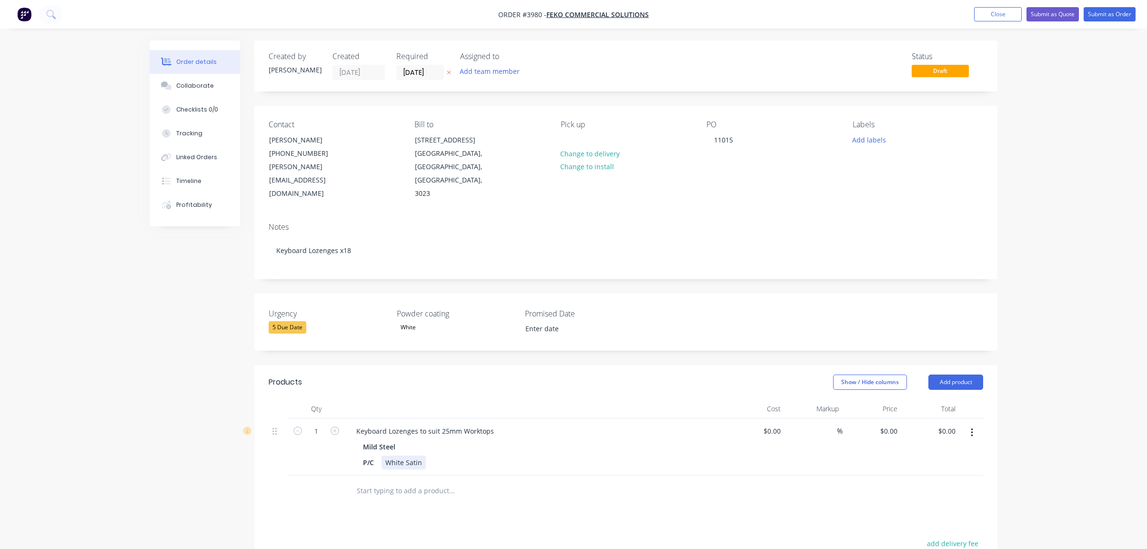
click at [537, 455] on div "P/C White Satin" at bounding box center [533, 462] width 349 height 14
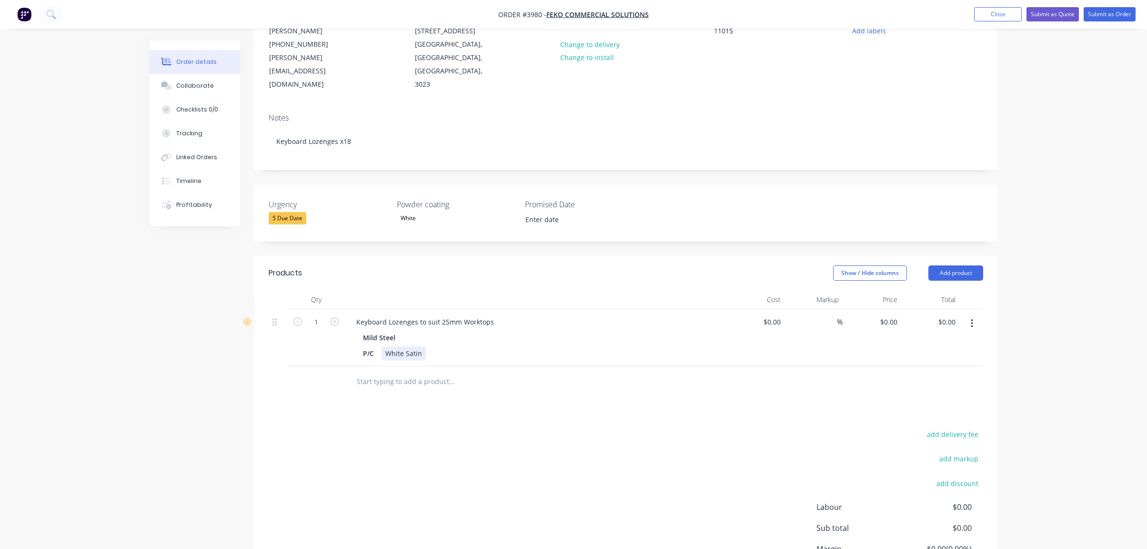
scroll to position [174, 0]
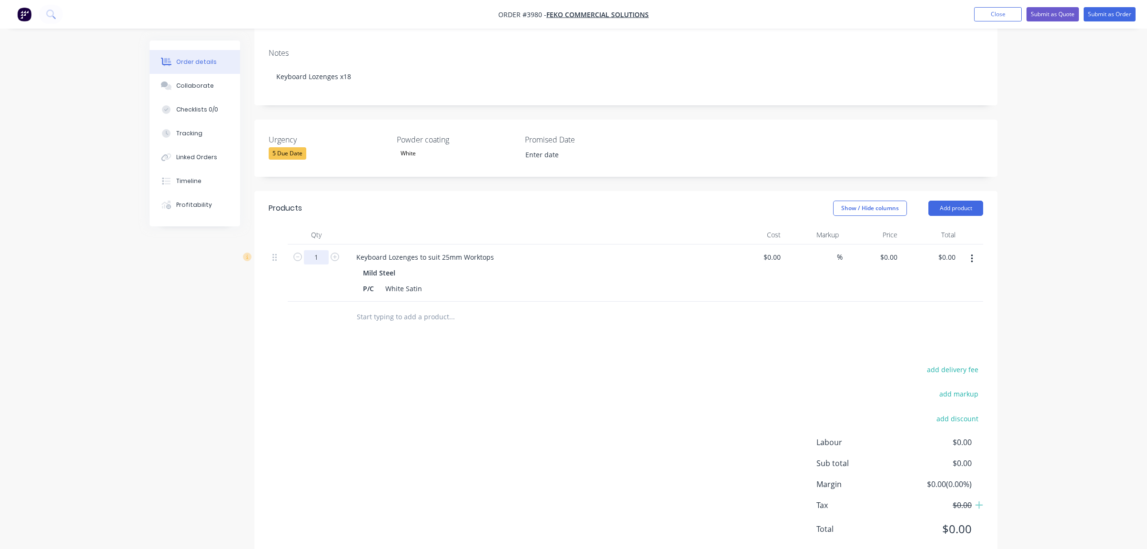
click at [321, 250] on input "1" at bounding box center [316, 257] width 25 height 14
type input "18"
drag, startPoint x: 448, startPoint y: 408, endPoint x: 438, endPoint y: 421, distance: 15.6
click at [442, 419] on div "add delivery fee add markup add discount Labour $0.00 Sub total $0.00 Margin $0…" at bounding box center [626, 455] width 714 height 184
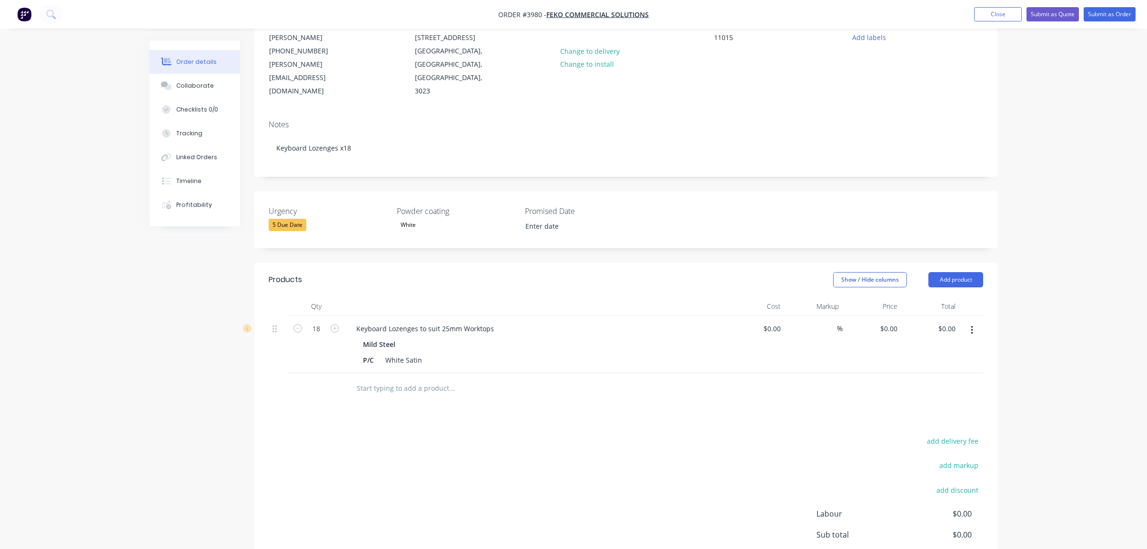
scroll to position [0, 0]
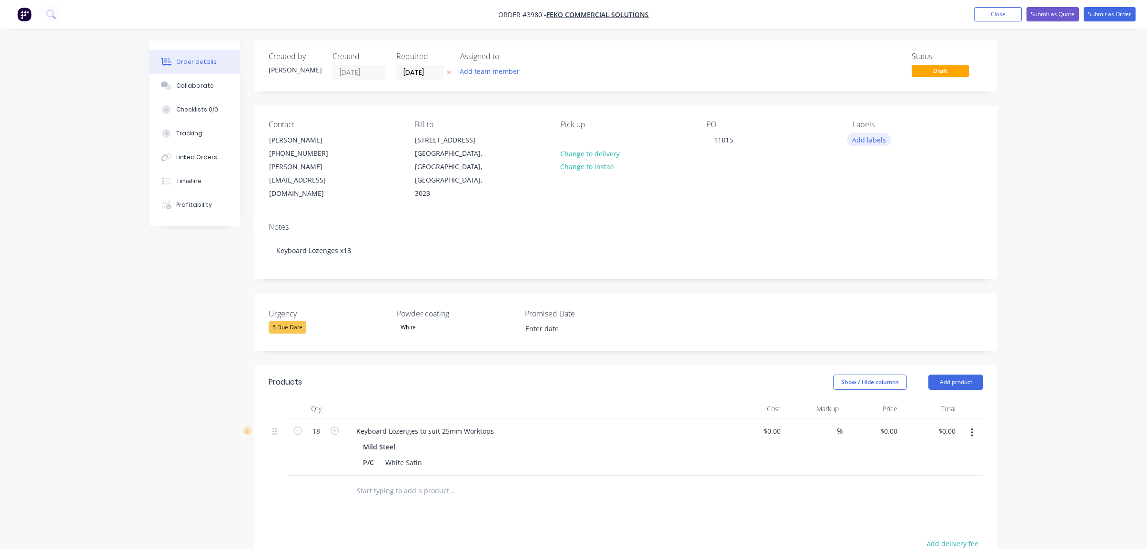
click at [860, 138] on button "Add labels" at bounding box center [869, 139] width 44 height 13
drag, startPoint x: 415, startPoint y: 405, endPoint x: 320, endPoint y: 403, distance: 95.3
click at [320, 418] on div "18 Keyboard Lozenges to suit 25mm Worktops Mild Steel P/C White Satin $0.00 $0.…" at bounding box center [626, 446] width 714 height 57
copy div "Keyboard Lozenge"
click at [874, 144] on button "Add labels" at bounding box center [869, 139] width 44 height 13
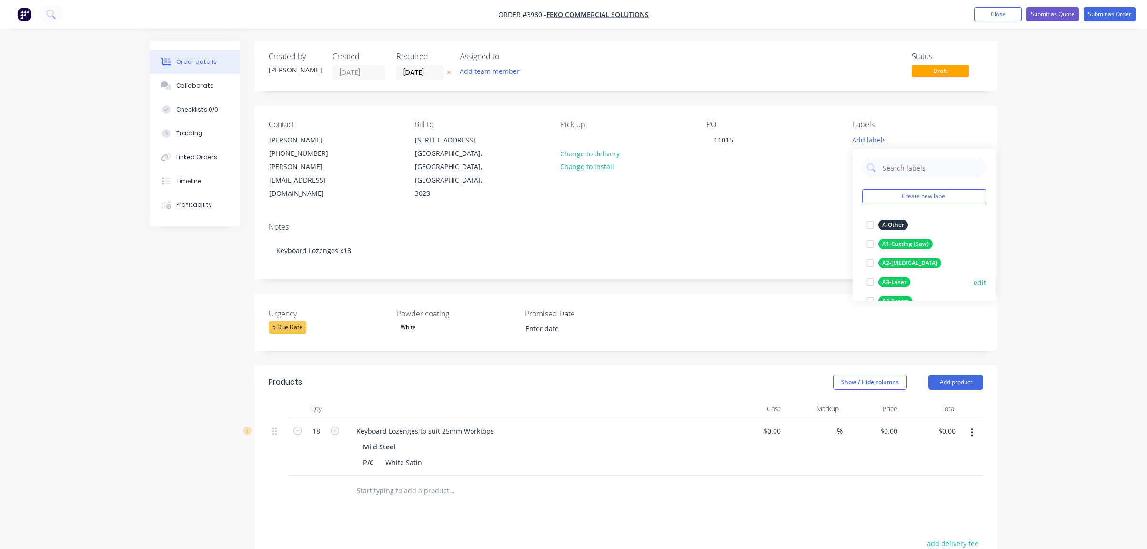
click at [899, 282] on div "A3-Laser" at bounding box center [894, 282] width 32 height 10
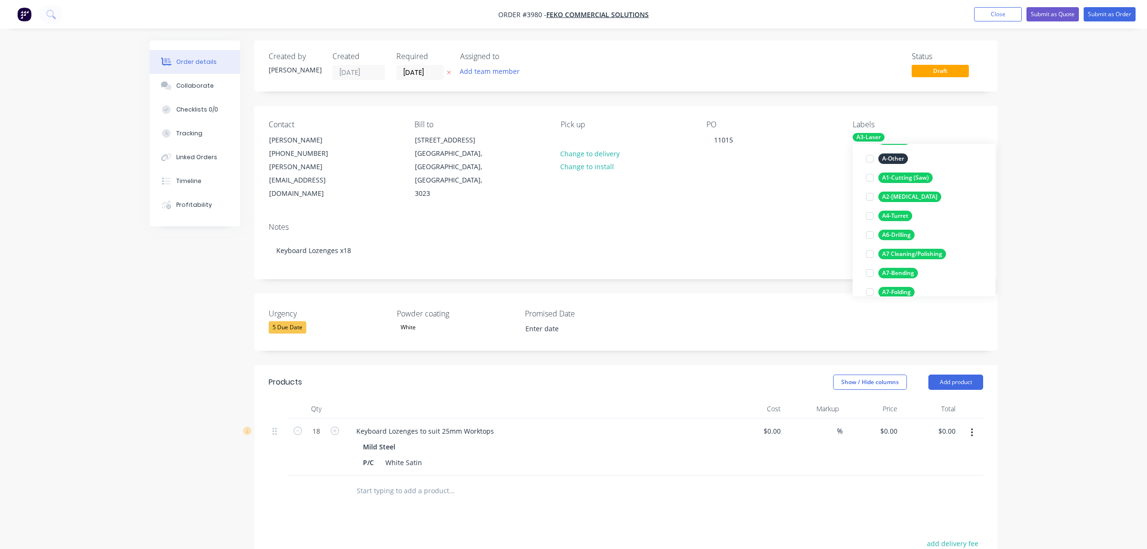
scroll to position [191, 0]
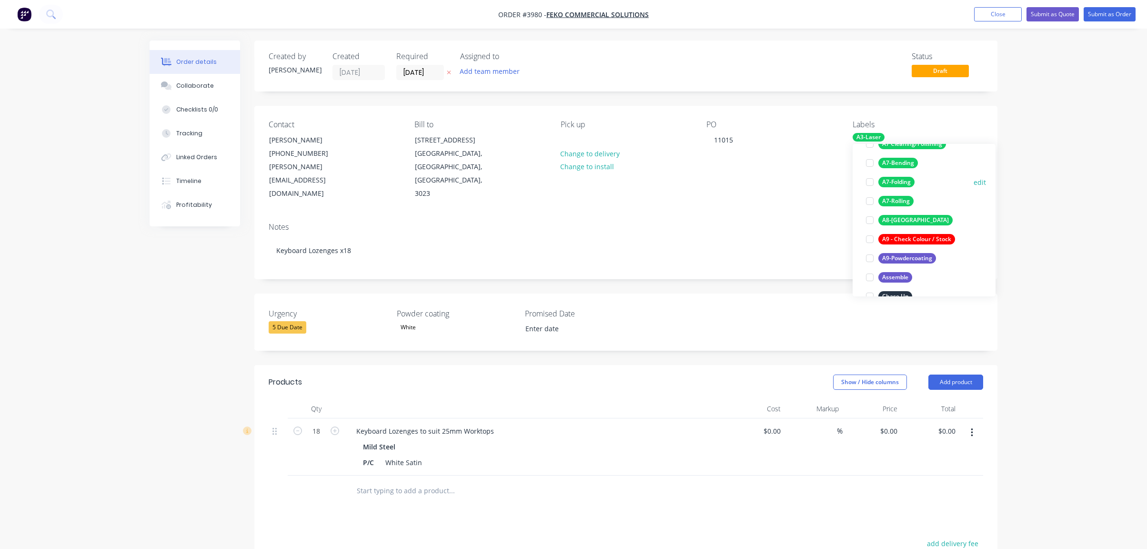
click at [907, 182] on div "A7-Folding" at bounding box center [896, 182] width 36 height 10
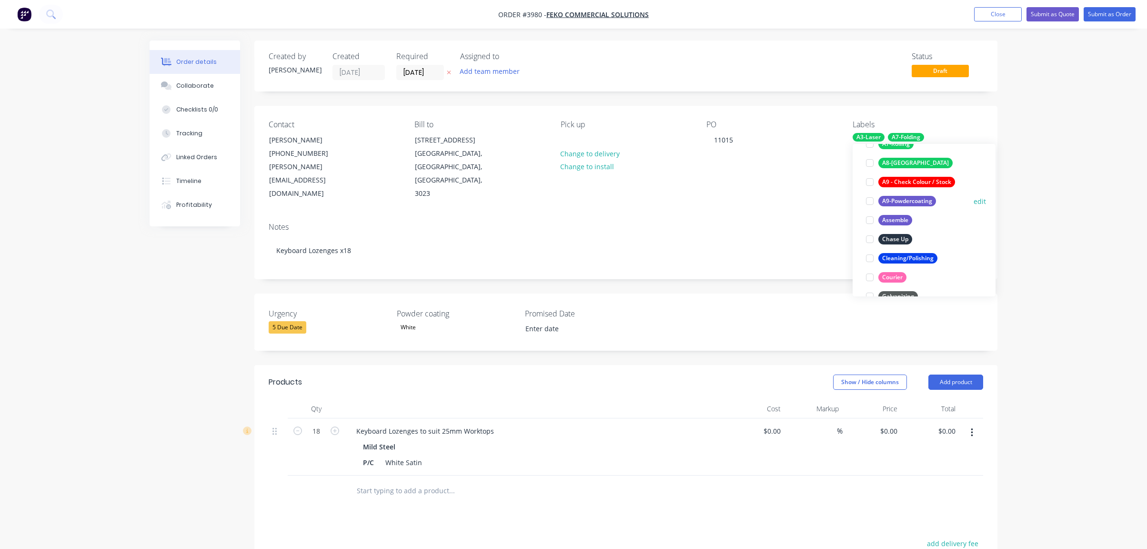
click at [916, 203] on div "A9-Powdercoating" at bounding box center [907, 201] width 58 height 10
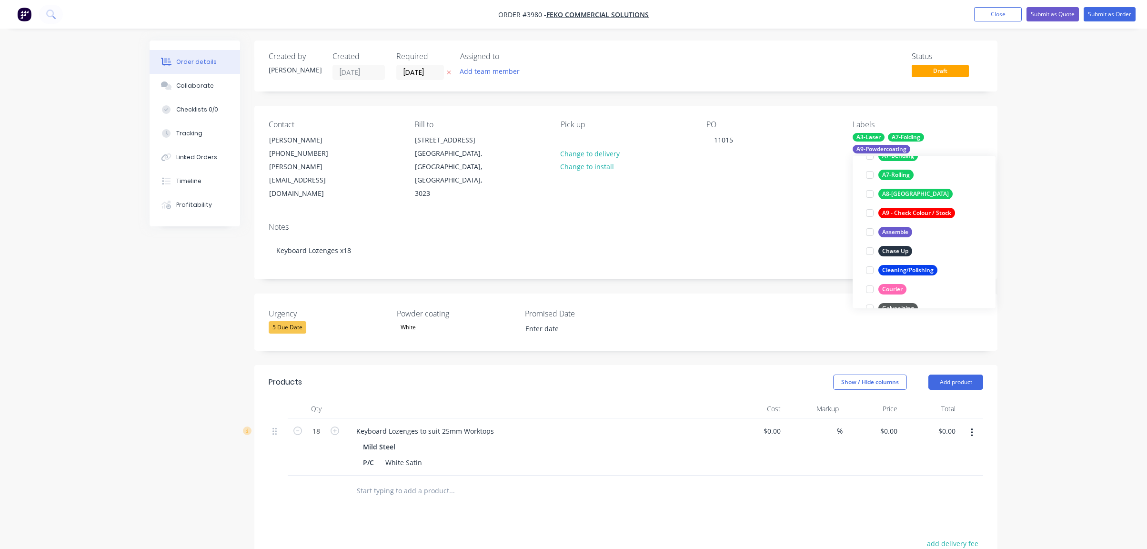
scroll to position [57, 0]
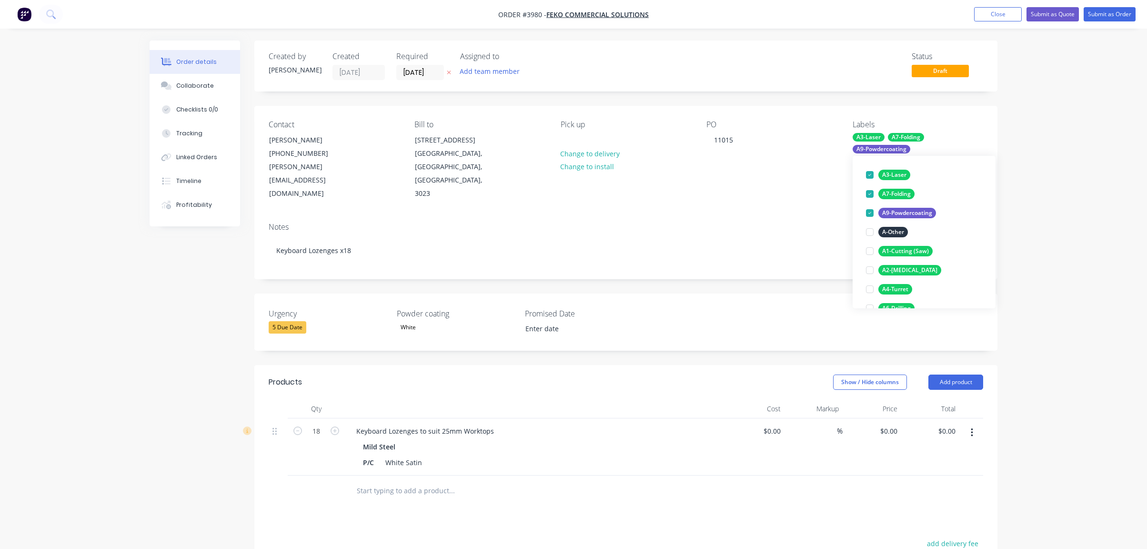
click at [1061, 191] on div "Order details Collaborate Checklists 0/0 Tracking Linked Orders Timeline Profit…" at bounding box center [573, 374] width 1147 height 749
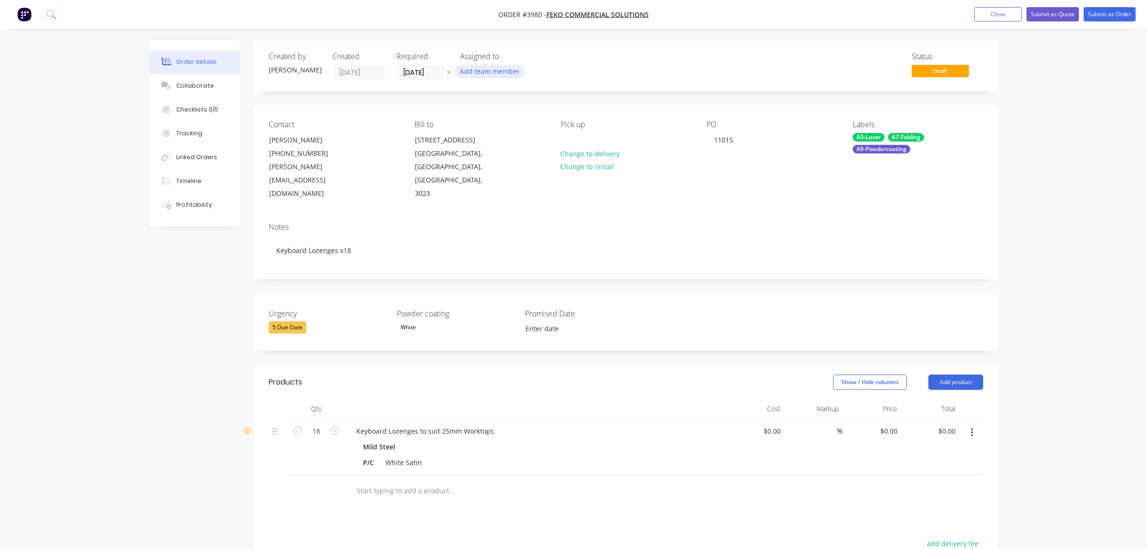
click at [479, 70] on button "Add team member" at bounding box center [490, 71] width 70 height 13
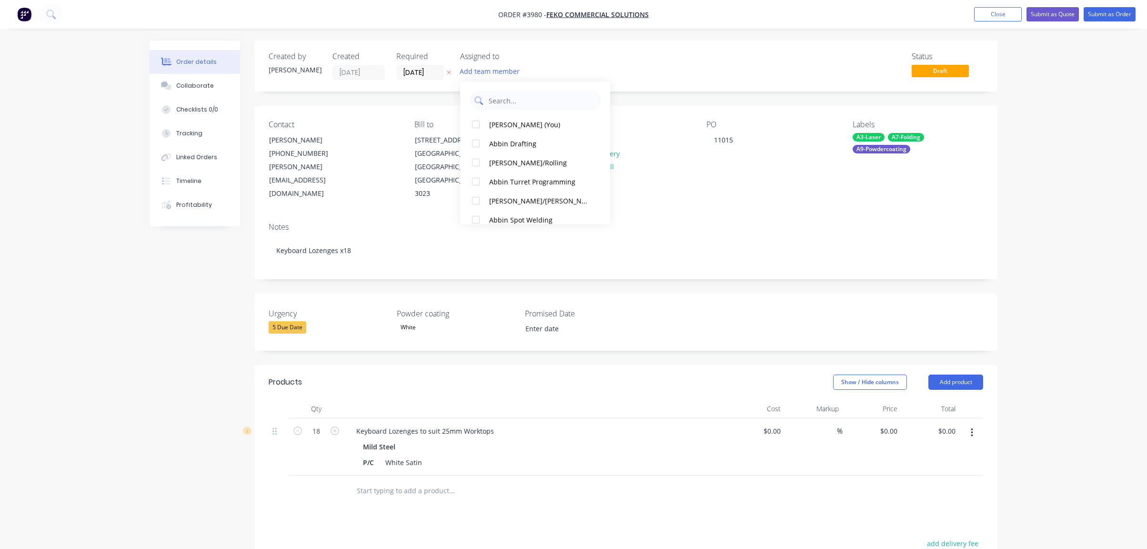
click at [554, 102] on input "text" at bounding box center [542, 100] width 108 height 19
type input "pro"
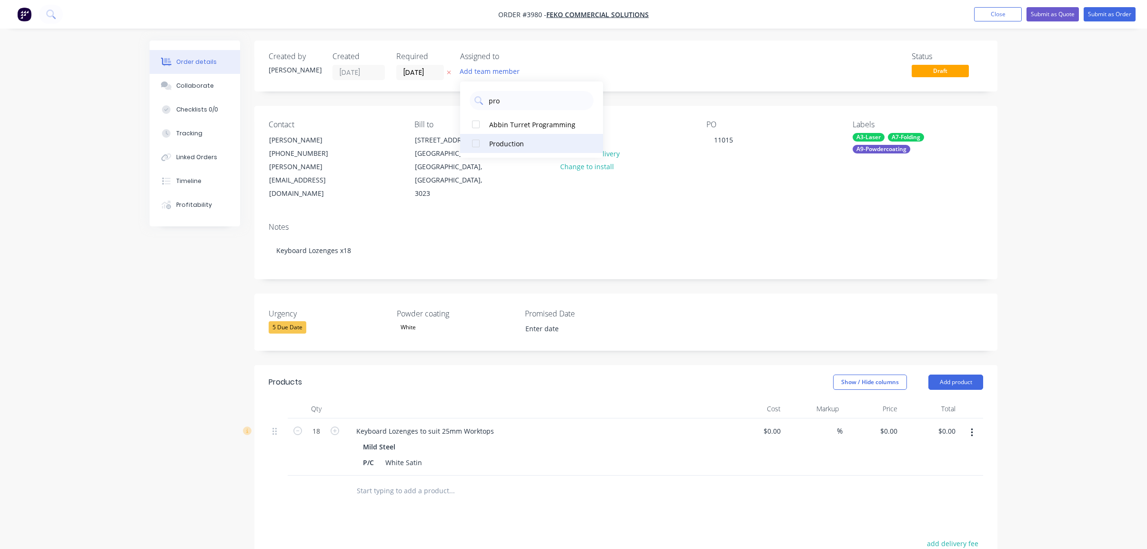
click at [519, 139] on div "Production" at bounding box center [536, 144] width 95 height 10
click at [793, 130] on div "PO 11015" at bounding box center [771, 160] width 130 height 80
click at [1116, 20] on button "Submit as Order" at bounding box center [1110, 14] width 52 height 14
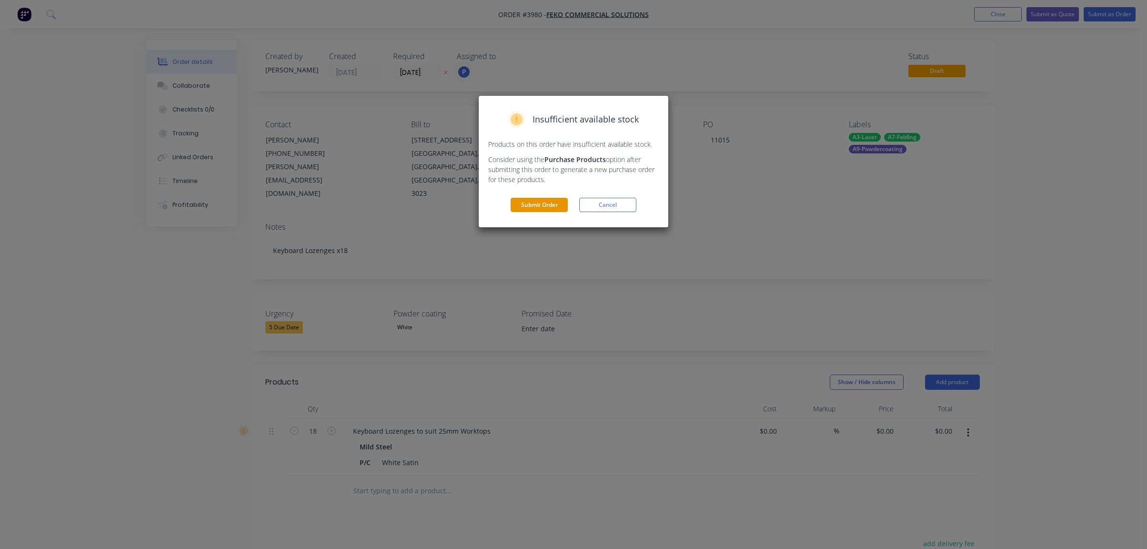
click at [529, 211] on button "Submit Order" at bounding box center [539, 205] width 57 height 14
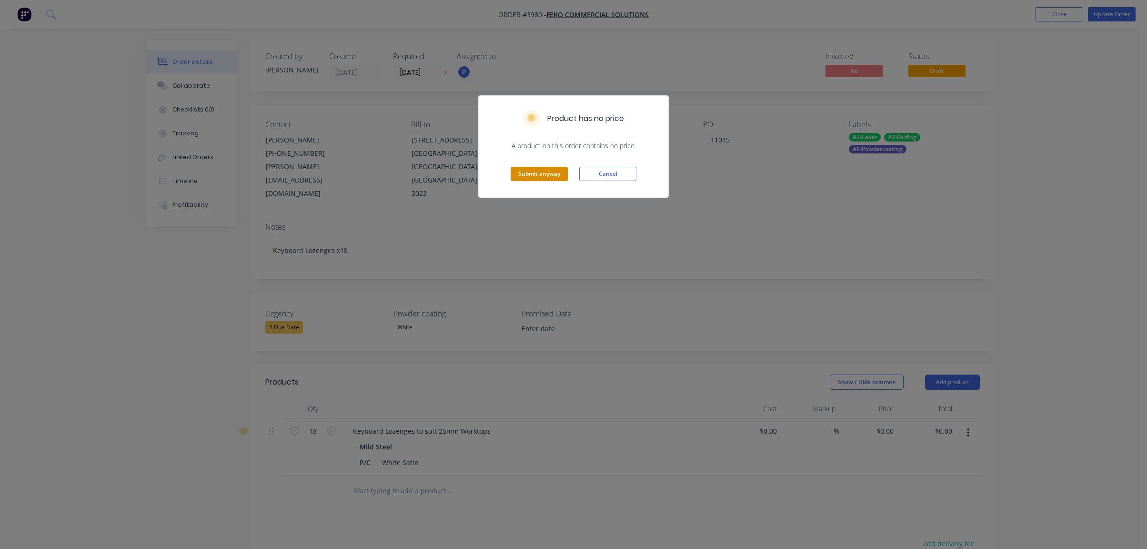
click at [534, 172] on button "Submit anyway" at bounding box center [539, 174] width 57 height 14
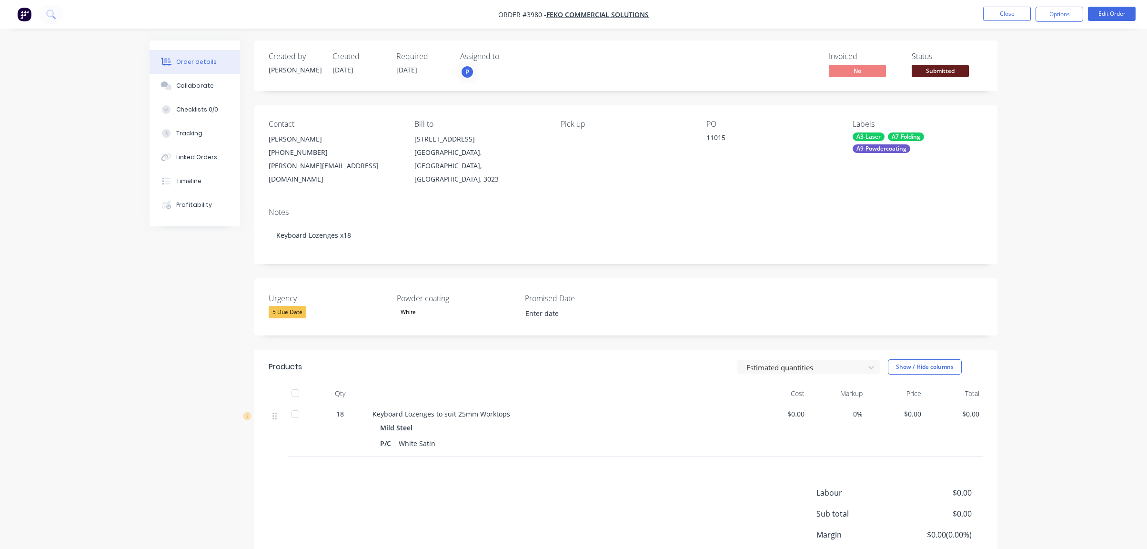
click at [919, 68] on span "Submitted" at bounding box center [940, 71] width 57 height 12
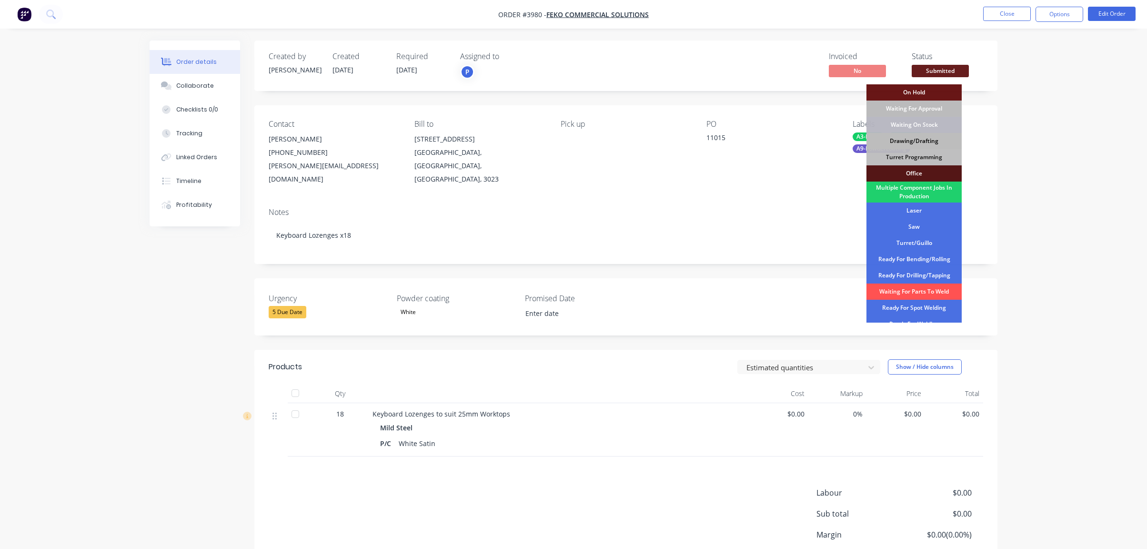
click at [917, 138] on div "Drawing/Drafting" at bounding box center [913, 141] width 95 height 16
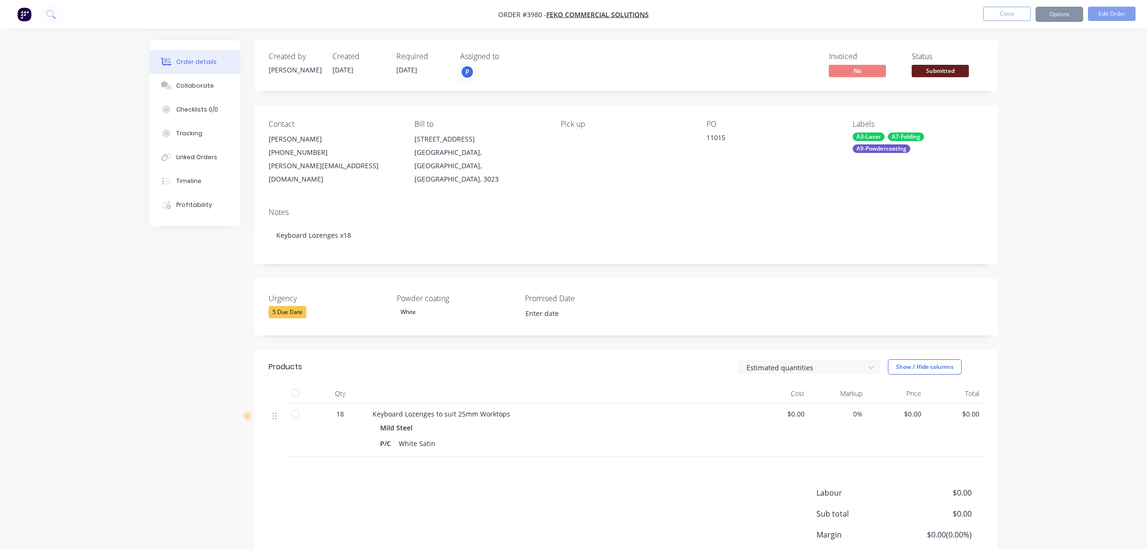
click at [1115, 106] on div "Order details Collaborate Checklists 0/0 Tracking Linked Orders Timeline Profit…" at bounding box center [573, 313] width 1147 height 626
click at [1078, 14] on button "Options" at bounding box center [1059, 14] width 48 height 15
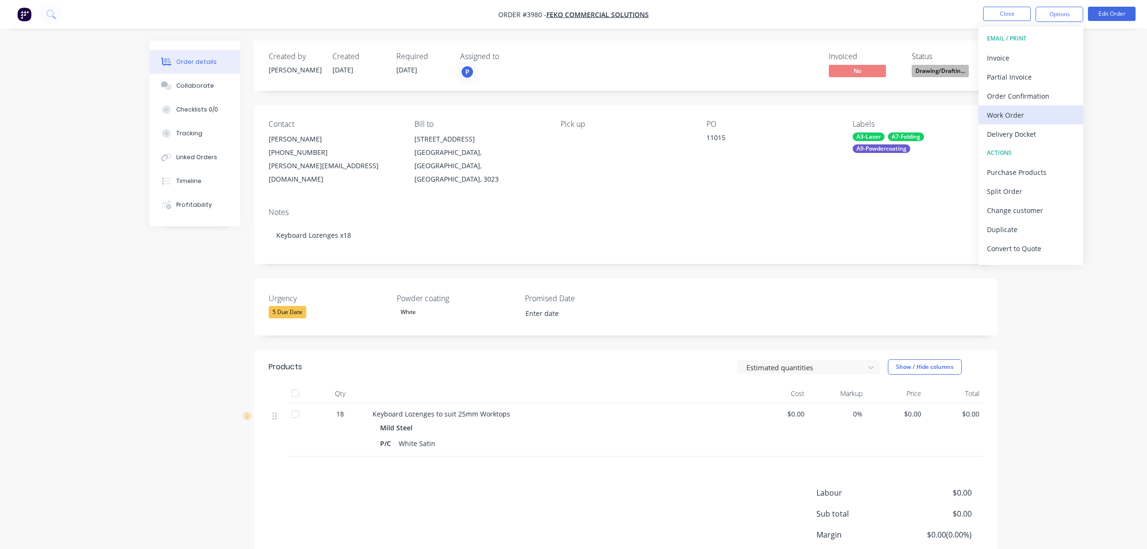
click at [1022, 109] on div "Work Order" at bounding box center [1031, 115] width 88 height 14
click at [1021, 95] on div "Without pricing" at bounding box center [1031, 96] width 88 height 14
click at [34, 262] on div "Order details Collaborate Checklists 0/0 Tracking Linked Orders Timeline Profit…" at bounding box center [573, 313] width 1147 height 626
click at [1018, 19] on button "Close" at bounding box center [1007, 14] width 48 height 14
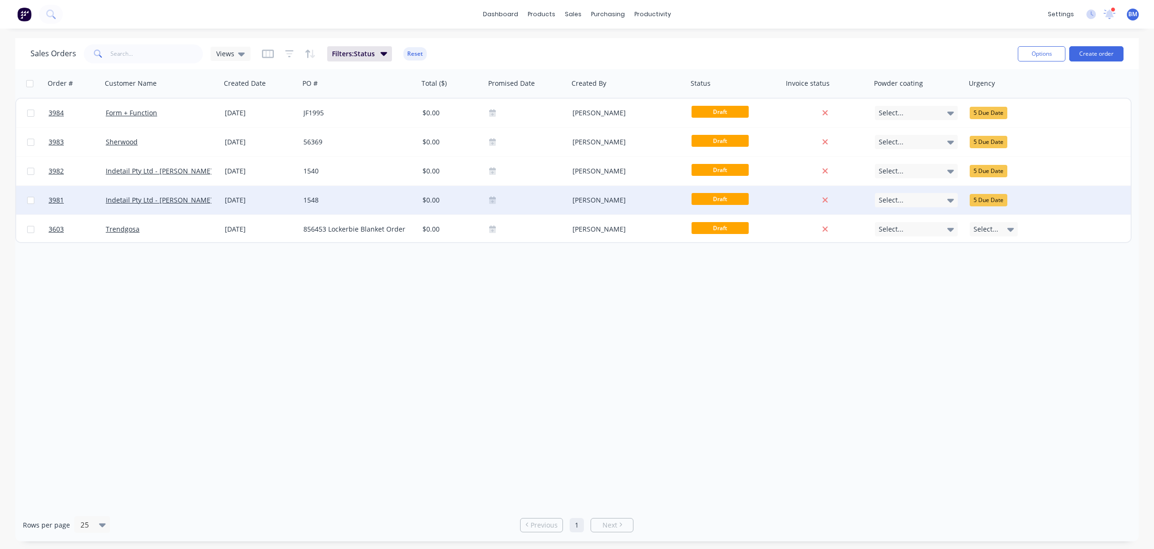
click at [380, 196] on div "1548" at bounding box center [356, 200] width 106 height 10
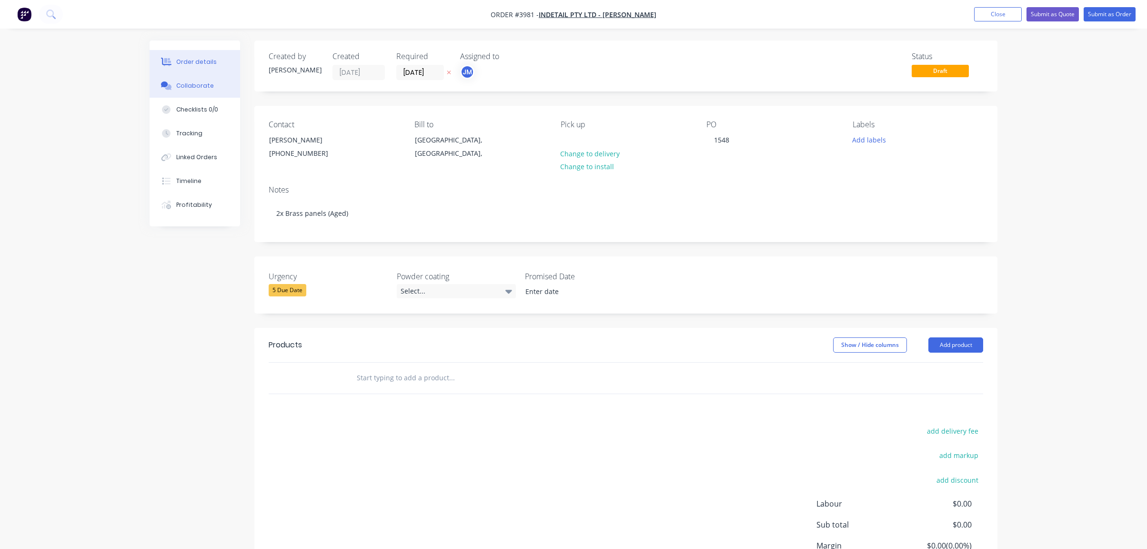
click at [217, 96] on button "Collaborate" at bounding box center [195, 86] width 90 height 24
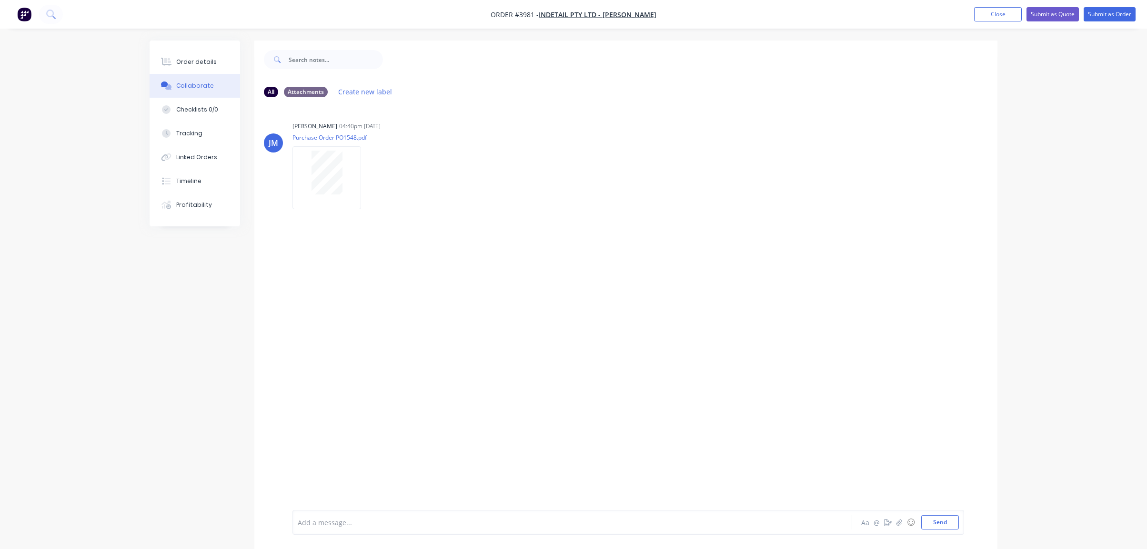
click at [231, 78] on button "Collaborate" at bounding box center [195, 86] width 90 height 24
click at [216, 68] on button "Order details" at bounding box center [195, 62] width 90 height 24
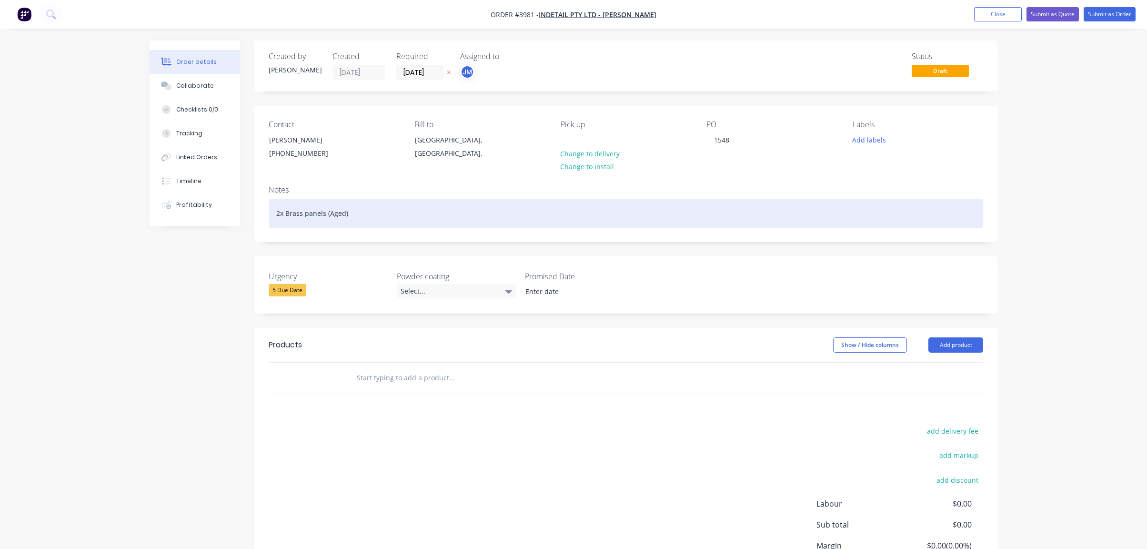
click at [388, 227] on div "2x Brass panels (Aged)" at bounding box center [626, 213] width 714 height 29
drag, startPoint x: 388, startPoint y: 222, endPoint x: 491, endPoint y: 187, distance: 109.2
click at [236, 197] on div "Order details Collaborate Checklists 0/0 Tracking Linked Orders Timeline Profit…" at bounding box center [573, 338] width 867 height 596
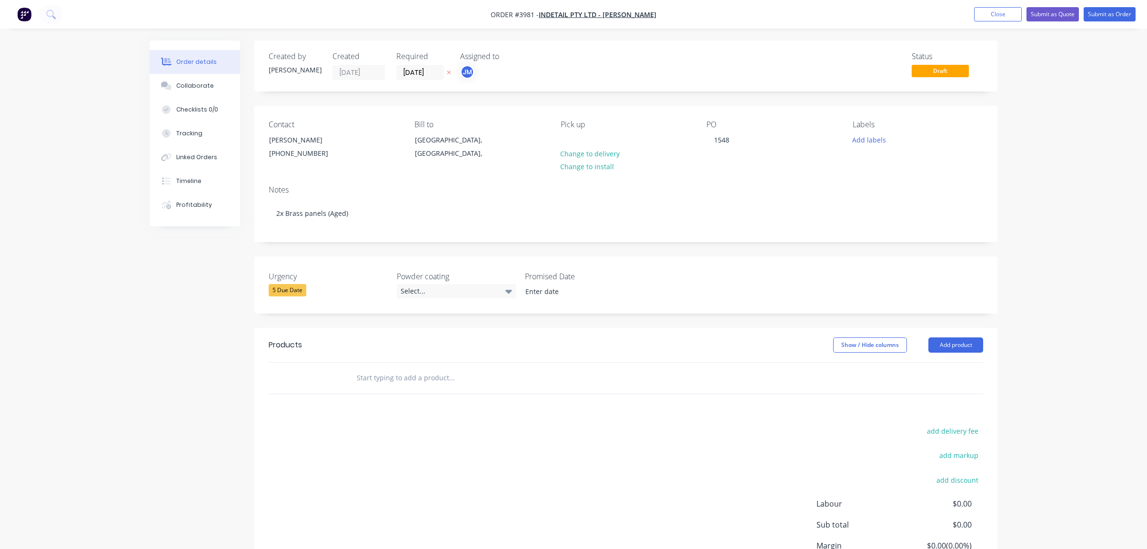
click at [357, 494] on div "add delivery fee add markup add discount Labour $0.00 Sub total $0.00 Margin $0…" at bounding box center [626, 516] width 714 height 184
click at [360, 354] on header "Products Show / Hide columns Add product" at bounding box center [625, 345] width 743 height 34
click at [1007, 355] on div "Order details Collaborate Checklists 0/0 Tracking Linked Orders Timeline Profit…" at bounding box center [573, 318] width 1147 height 637
click at [955, 333] on header "Products Show / Hide columns Add product" at bounding box center [625, 345] width 743 height 34
click at [957, 341] on button "Add product" at bounding box center [955, 344] width 55 height 15
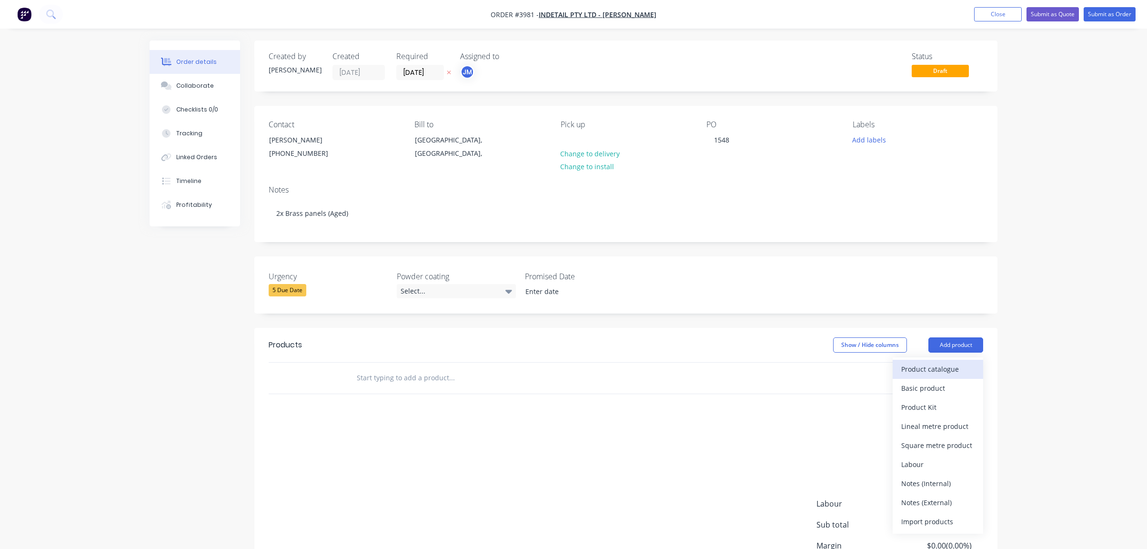
click at [946, 366] on div "Product catalogue" at bounding box center [937, 369] width 73 height 14
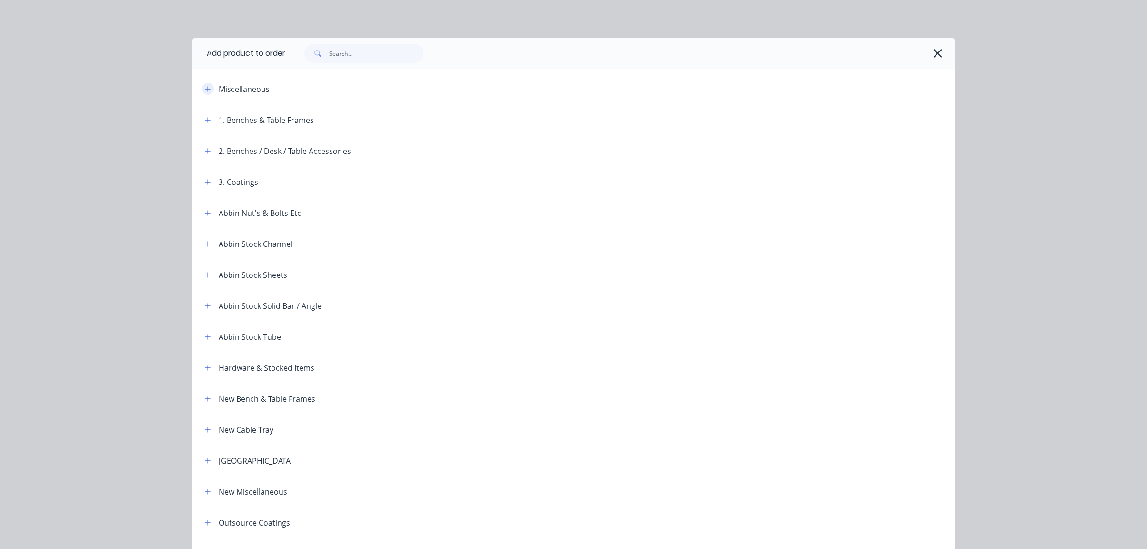
click at [204, 93] on button "button" at bounding box center [208, 89] width 12 height 12
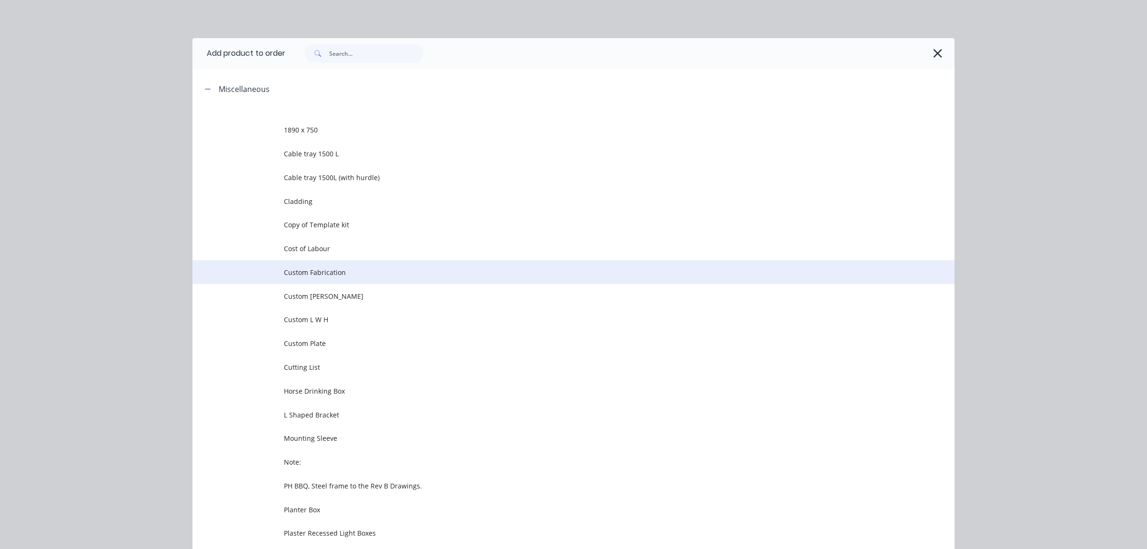
click at [366, 264] on td "Custom Fabrication" at bounding box center [619, 272] width 671 height 24
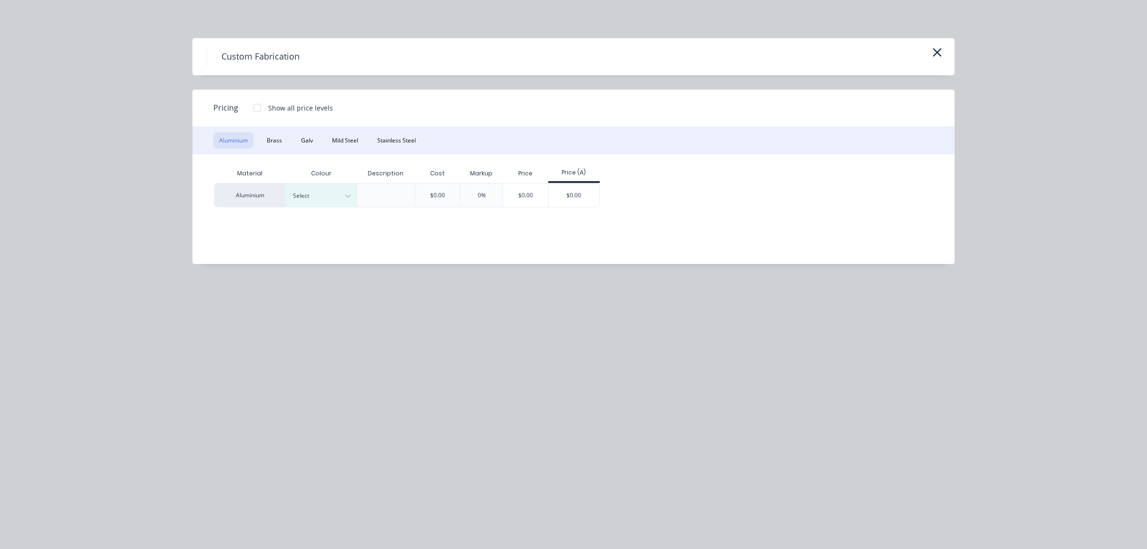
click at [288, 133] on div "Aluminium Brass Galv Mild Steel Stainless Steel" at bounding box center [573, 141] width 762 height 28
click at [283, 142] on button "Brass" at bounding box center [274, 140] width 27 height 16
click at [488, 199] on div "$0.00" at bounding box center [502, 194] width 51 height 23
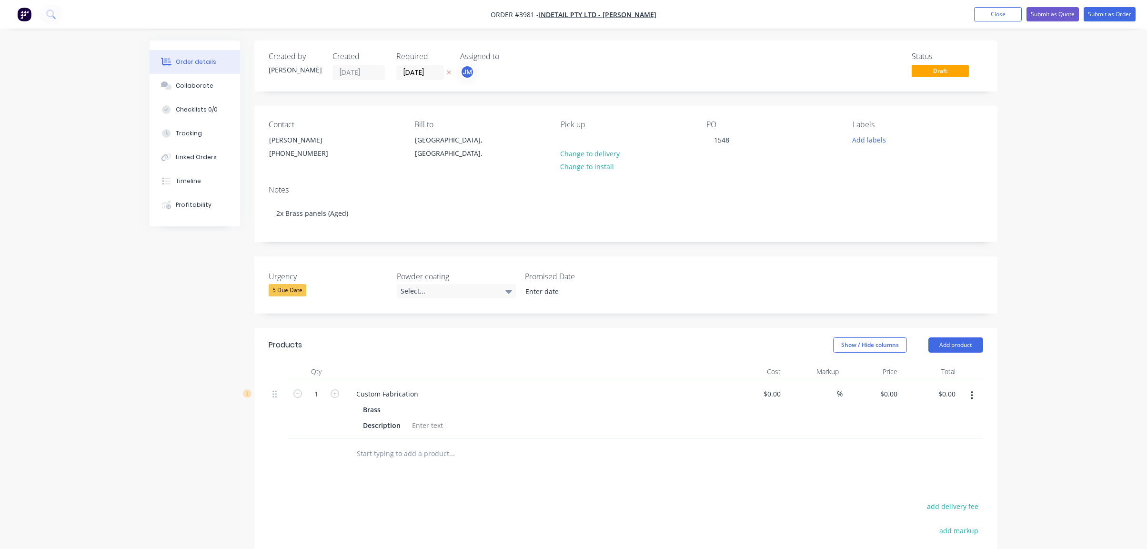
click at [382, 384] on div "Custom Fabrication Brass Description" at bounding box center [535, 409] width 381 height 57
click at [406, 398] on div "Custom Fabrication" at bounding box center [387, 394] width 77 height 14
drag, startPoint x: 418, startPoint y: 390, endPoint x: 424, endPoint y: 387, distance: 7.5
click at [424, 387] on div "Custom Fabrication" at bounding box center [535, 394] width 373 height 14
drag, startPoint x: 421, startPoint y: 396, endPoint x: 252, endPoint y: 355, distance: 173.6
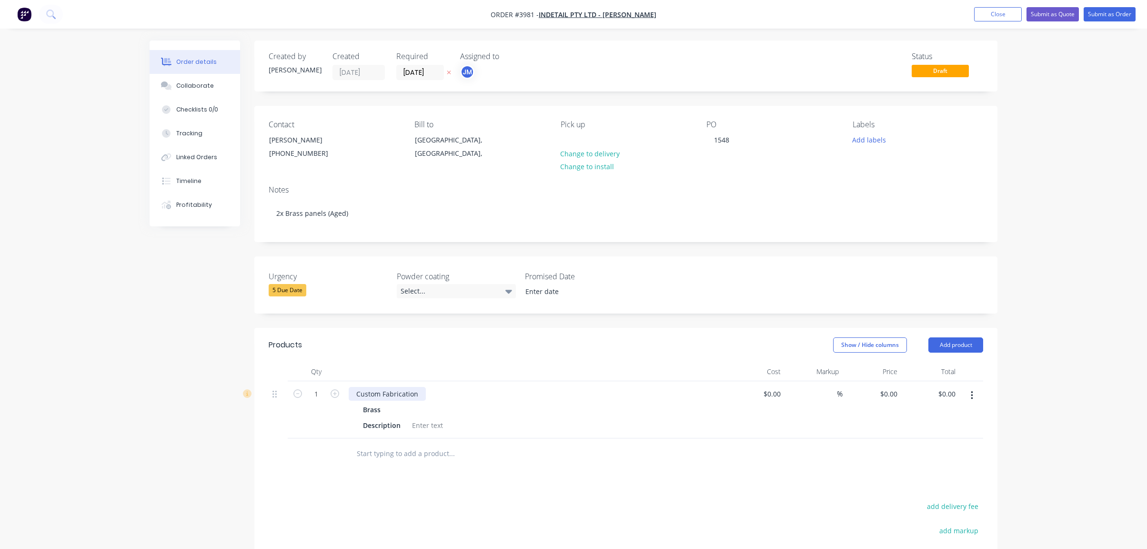
click at [321, 381] on div "1 Custom Fabrication Brass Description $0.00 $0.00 % $0.00 $0.00 $0.00 $0.00" at bounding box center [626, 409] width 714 height 57
paste div
click at [365, 395] on div "2/ 210 x 1200 1.6mm thick plate. (Brass) Aged brass finish" at bounding box center [448, 394] width 199 height 14
click at [471, 448] on input "text" at bounding box center [451, 453] width 191 height 19
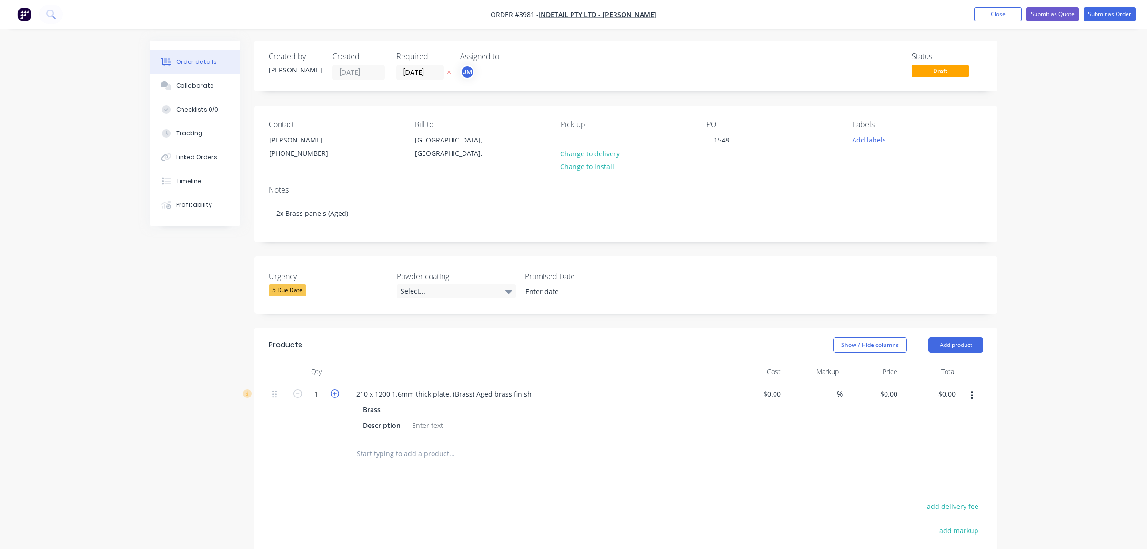
click at [337, 395] on icon "button" at bounding box center [335, 393] width 9 height 9
click at [296, 388] on button "button" at bounding box center [297, 393] width 12 height 10
type input "2"
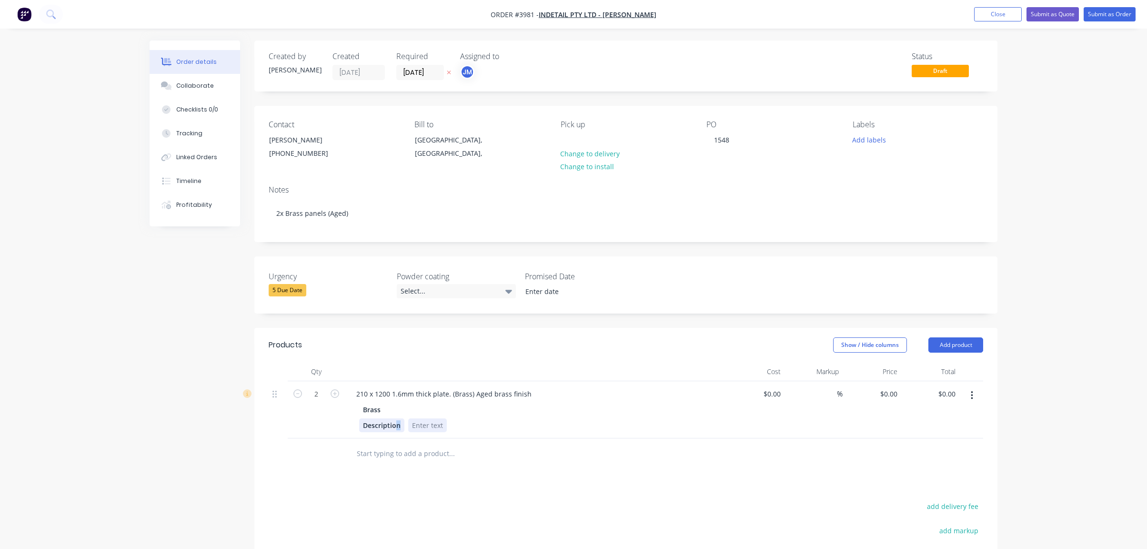
drag, startPoint x: 402, startPoint y: 424, endPoint x: 414, endPoint y: 425, distance: 12.4
click at [398, 423] on div "Description" at bounding box center [381, 425] width 45 height 14
click at [434, 428] on div at bounding box center [427, 425] width 39 height 14
click at [438, 427] on div "Refer ot drawing" at bounding box center [438, 425] width 61 height 14
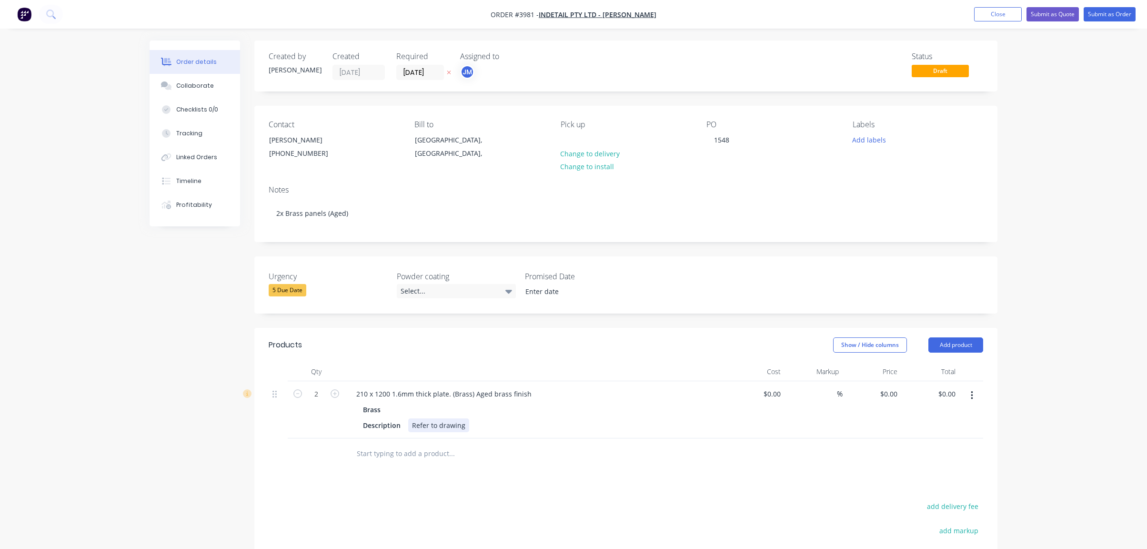
click at [612, 425] on div "Description Refer to drawing" at bounding box center [533, 425] width 349 height 14
click at [377, 491] on div "Products Show / Hide columns Add product Qty Cost Markup Price Total 2 210 x 12…" at bounding box center [625, 513] width 743 height 370
click at [970, 396] on button "button" at bounding box center [972, 395] width 22 height 17
click at [961, 436] on div "Duplicate" at bounding box center [937, 439] width 73 height 14
click at [975, 452] on button "button" at bounding box center [972, 452] width 22 height 17
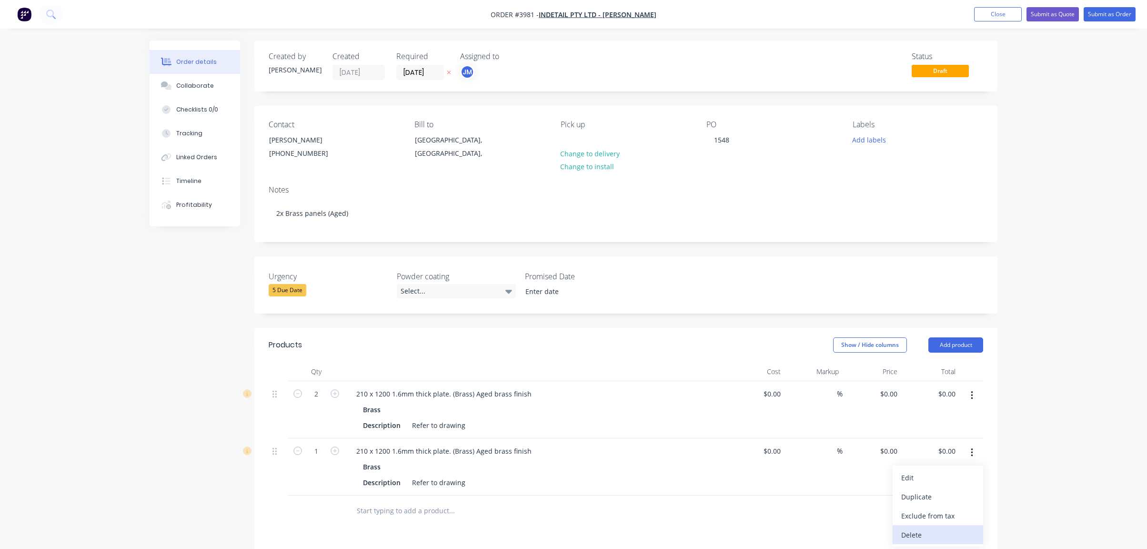
click at [953, 532] on div "Delete" at bounding box center [937, 535] width 73 height 14
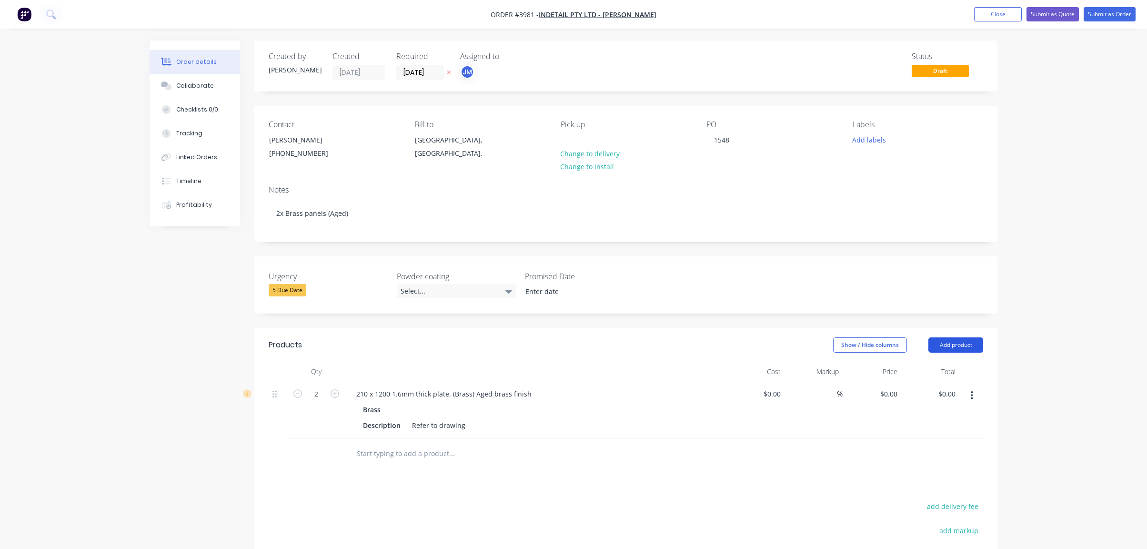
click at [972, 337] on button "Add product" at bounding box center [955, 344] width 55 height 15
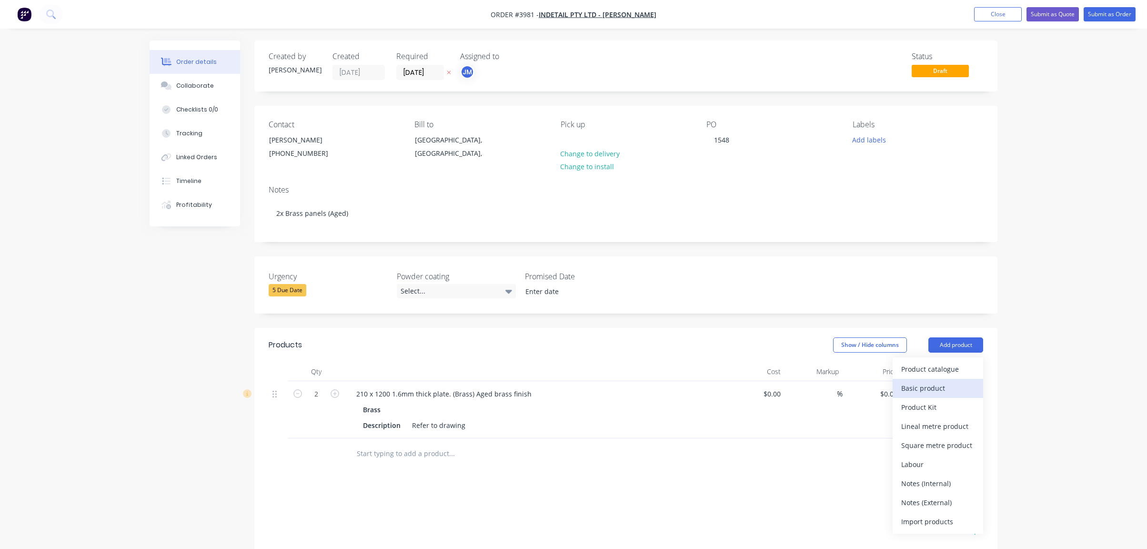
click at [969, 394] on div "Basic product" at bounding box center [937, 388] width 73 height 14
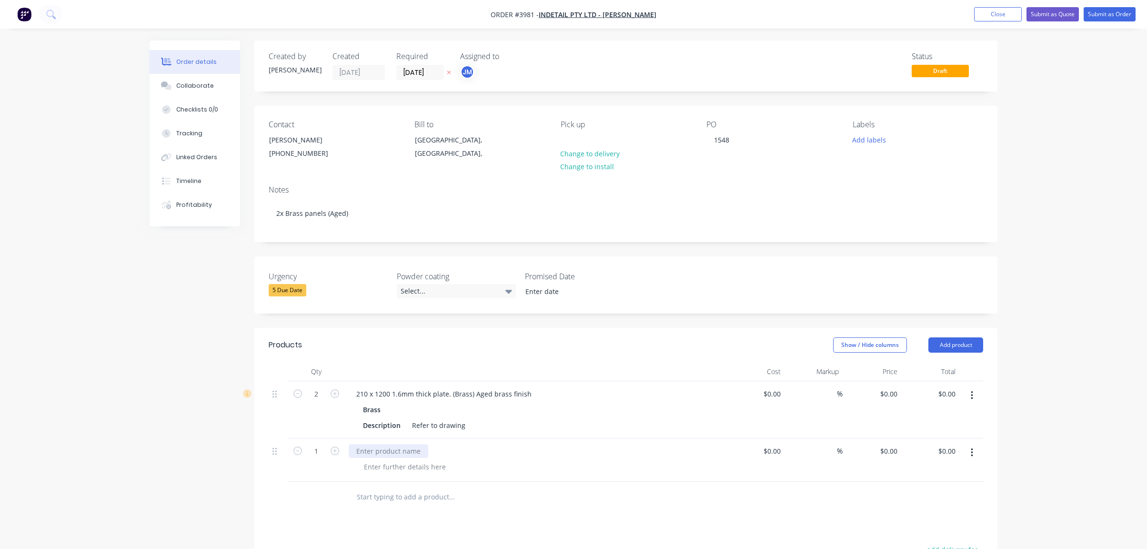
click at [356, 449] on div at bounding box center [389, 451] width 80 height 14
click at [410, 469] on div at bounding box center [404, 467] width 97 height 14
drag, startPoint x: 475, startPoint y: 394, endPoint x: 551, endPoint y: 388, distance: 76.4
click at [551, 388] on div "210 x 1200 1.6mm thick plate. (Brass) Aged brass finish" at bounding box center [535, 394] width 373 height 14
copy div "Aged brass finish"
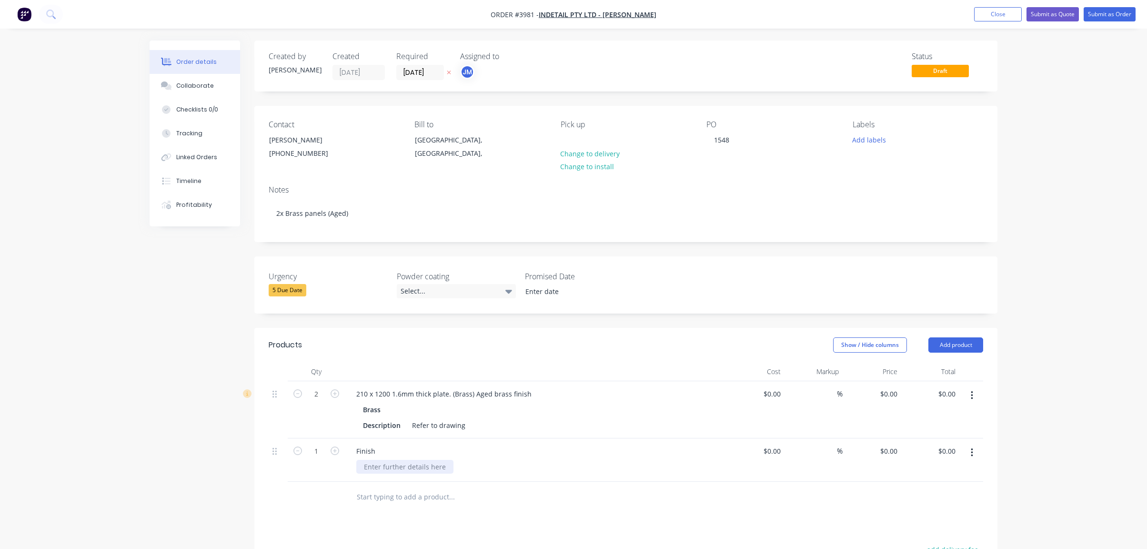
click at [428, 470] on div at bounding box center [404, 467] width 97 height 14
click at [420, 467] on div at bounding box center [404, 467] width 97 height 14
paste div
click at [475, 75] on div "JM" at bounding box center [507, 72] width 95 height 14
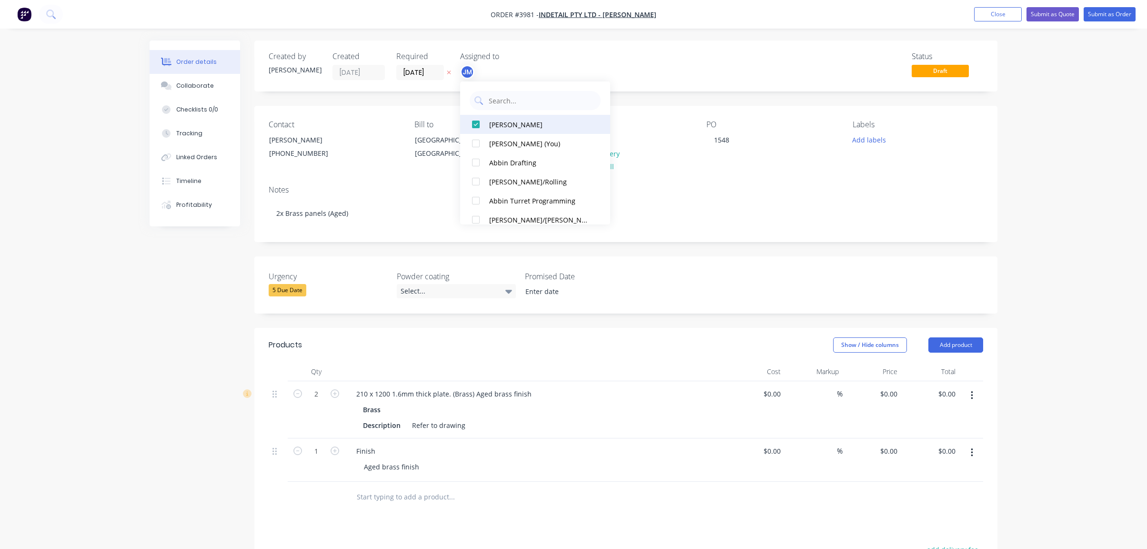
click at [505, 126] on div "[PERSON_NAME]" at bounding box center [539, 125] width 101 height 10
click at [466, 74] on button "Add team member" at bounding box center [490, 71] width 70 height 13
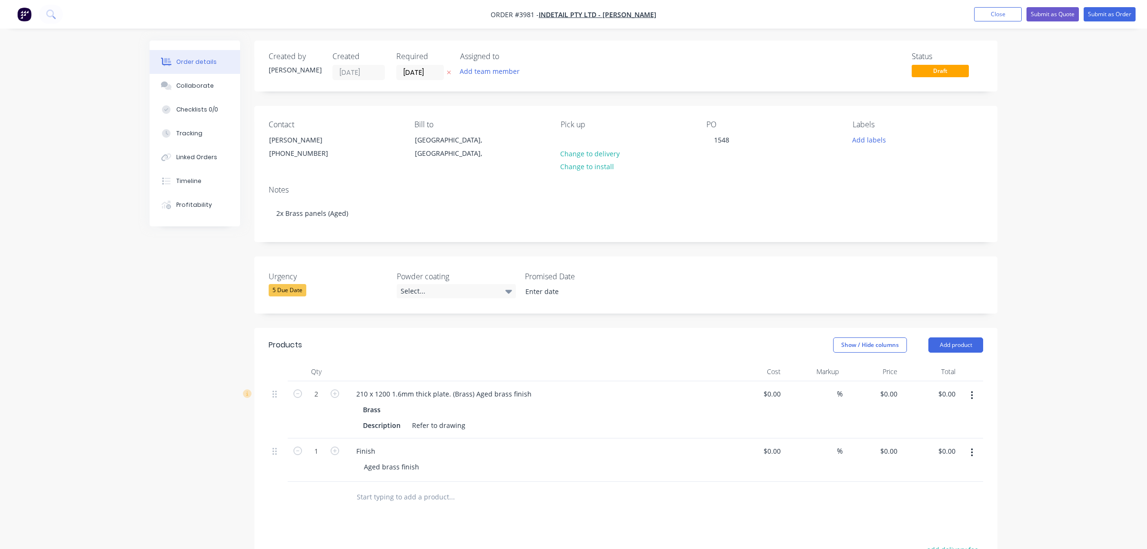
click at [467, 64] on div "Assigned to Add team member" at bounding box center [507, 66] width 95 height 28
click at [475, 79] on div "Add team member" at bounding box center [507, 72] width 95 height 14
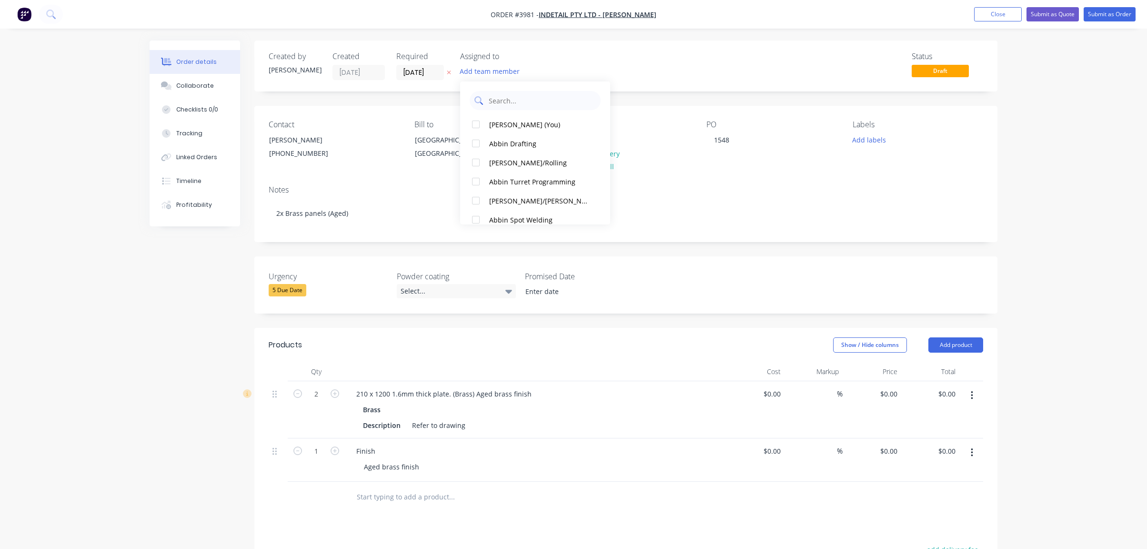
drag, startPoint x: 493, startPoint y: 104, endPoint x: 488, endPoint y: 102, distance: 5.0
click at [493, 104] on input "text" at bounding box center [542, 100] width 108 height 19
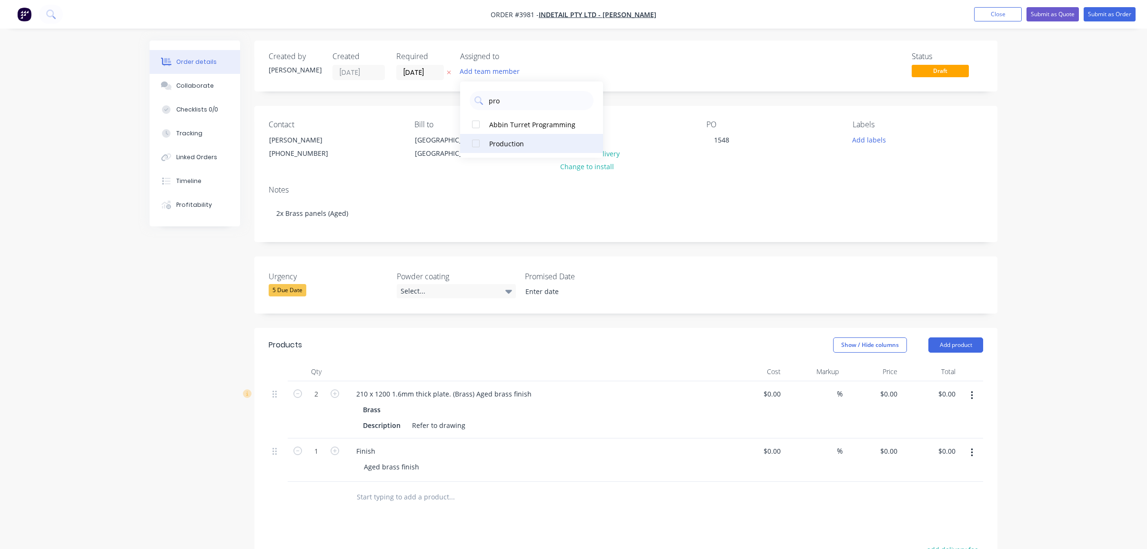
type input "pro"
click at [498, 149] on button "Production" at bounding box center [531, 143] width 143 height 19
click at [539, 58] on div "Assigned to" at bounding box center [507, 56] width 95 height 9
click at [476, 65] on div "P" at bounding box center [507, 72] width 95 height 14
drag, startPoint x: 502, startPoint y: 104, endPoint x: 673, endPoint y: 113, distance: 171.2
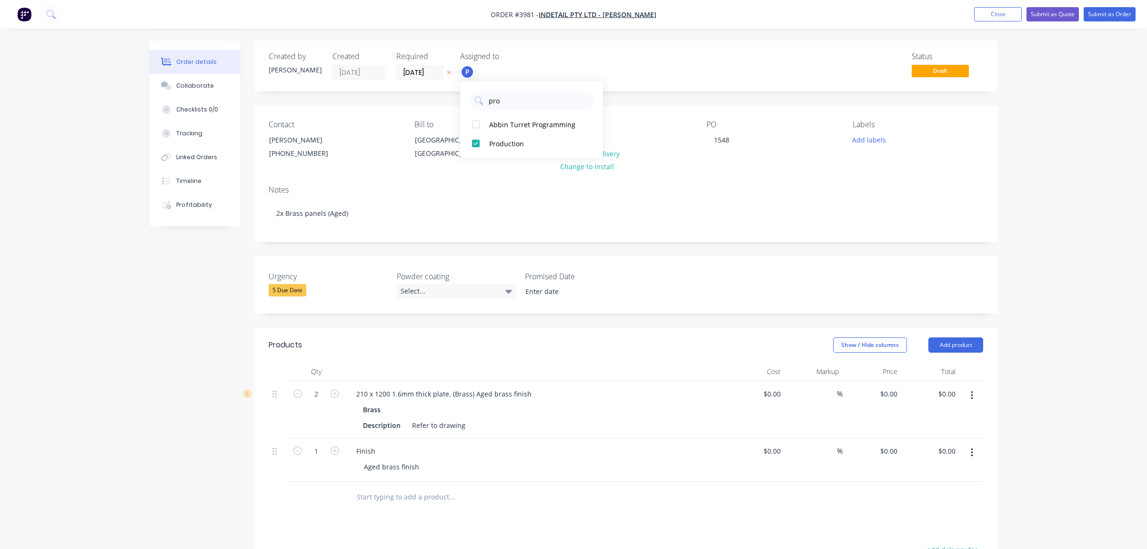
click at [508, 104] on input "pro" at bounding box center [538, 100] width 101 height 19
type input "p"
type input "[PERSON_NAME]"
click at [539, 130] on button "[PERSON_NAME]" at bounding box center [531, 124] width 143 height 19
click at [772, 78] on div "Status Draft" at bounding box center [769, 66] width 428 height 28
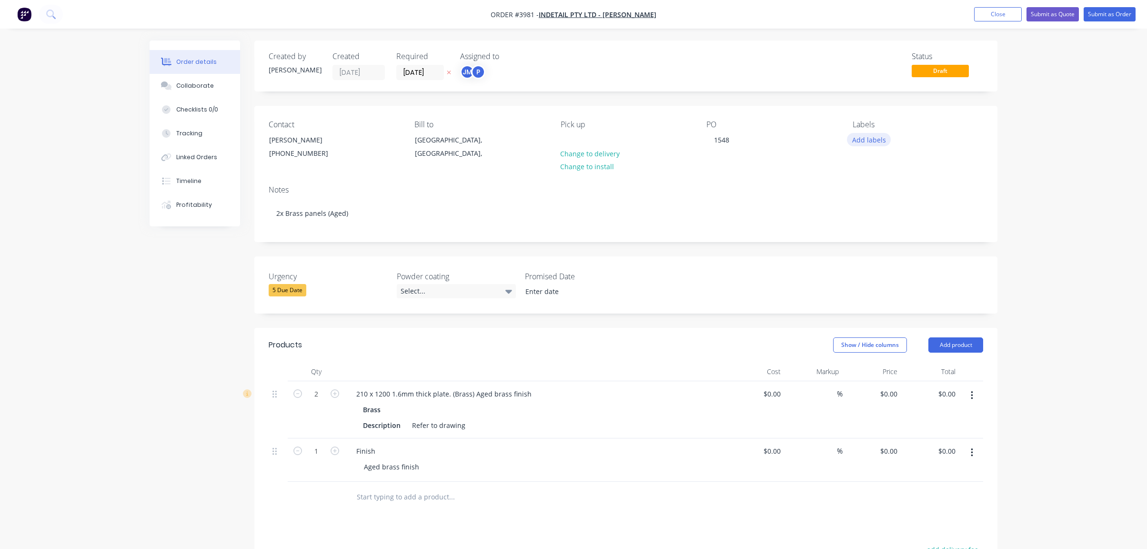
click at [868, 133] on button "Add labels" at bounding box center [869, 139] width 44 height 13
click at [1035, 106] on div "Order details Collaborate Checklists 0/0 Tracking Linked Orders Timeline Profit…" at bounding box center [573, 377] width 1147 height 755
click at [193, 84] on div "Collaborate" at bounding box center [195, 85] width 38 height 9
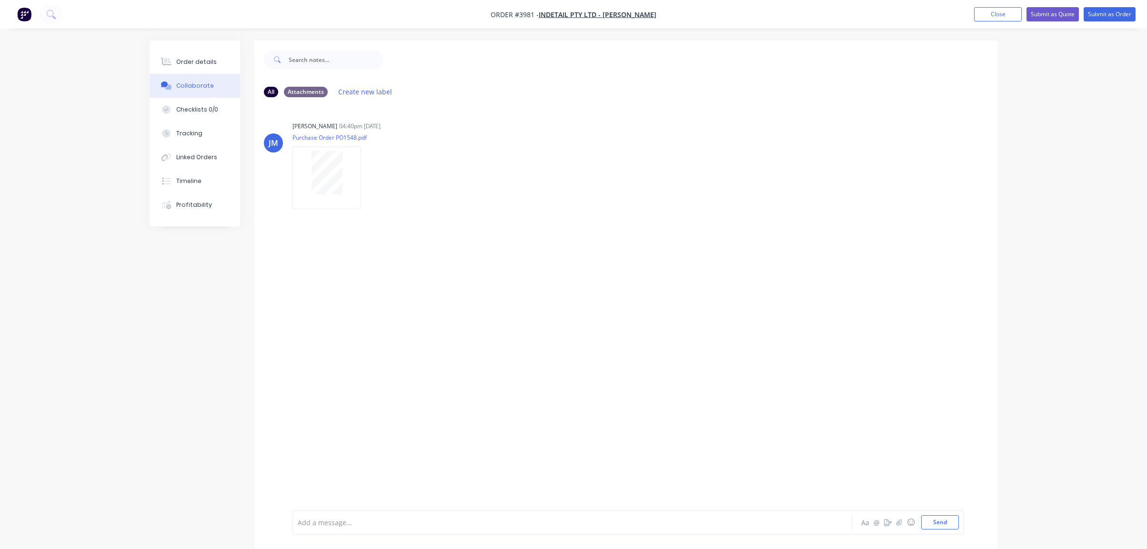
drag, startPoint x: 209, startPoint y: 83, endPoint x: 777, endPoint y: 241, distance: 589.5
click at [766, 251] on div "[PERSON_NAME] 04:40pm [DATE] Purchase Order PO1548.pdf Labels Download Delete" at bounding box center [625, 307] width 743 height 405
click at [336, 195] on div at bounding box center [326, 177] width 69 height 62
click at [374, 214] on div "[PERSON_NAME] 04:40pm [DATE] Purchase Order PO1548.pdf Labels Download Delete" at bounding box center [625, 307] width 743 height 405
click at [195, 50] on button "Order details" at bounding box center [195, 62] width 90 height 24
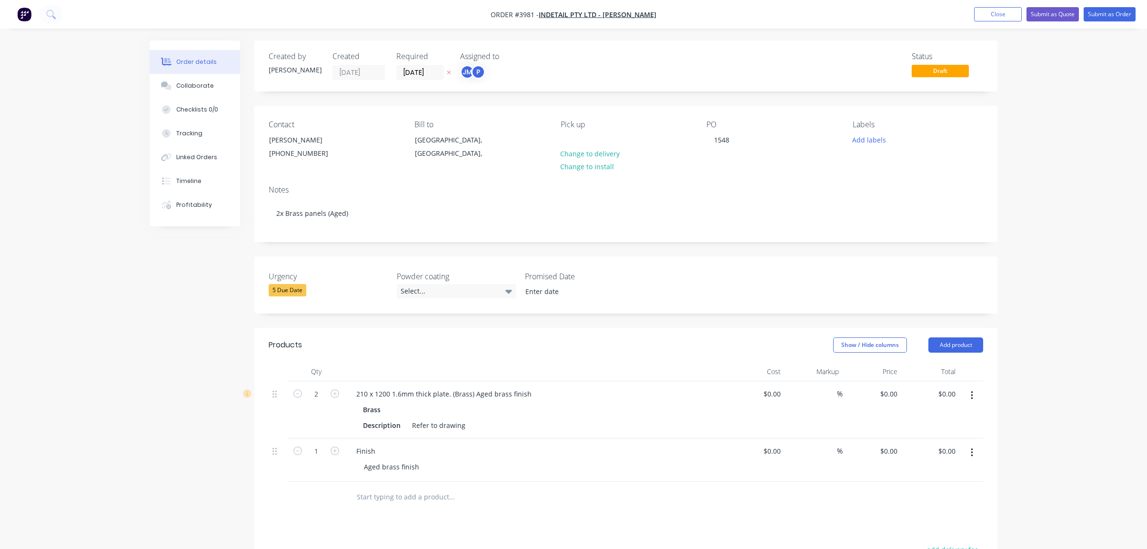
click at [239, 265] on div "Created by [PERSON_NAME] Created [DATE] Required [DATE] Assigned to JM P Status…" at bounding box center [574, 397] width 848 height 715
click at [1116, 3] on nav "Order #3981 - Indetail Pty Ltd - [PERSON_NAME] Add product Close Submit as Quot…" at bounding box center [573, 14] width 1147 height 29
click at [1108, 11] on button "Submit as Order" at bounding box center [1110, 14] width 52 height 14
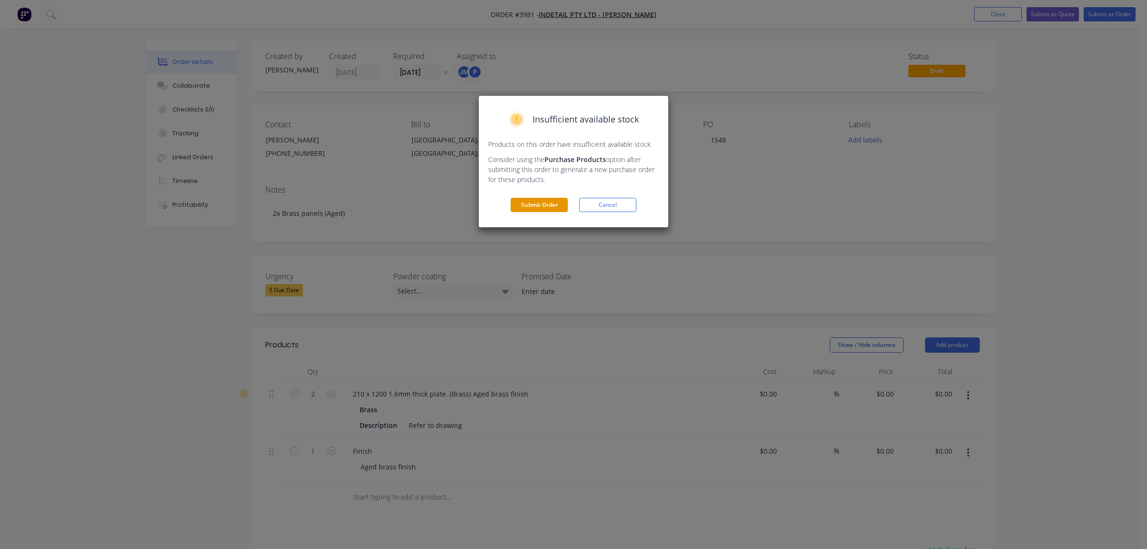
click at [523, 211] on button "Submit Order" at bounding box center [539, 205] width 57 height 14
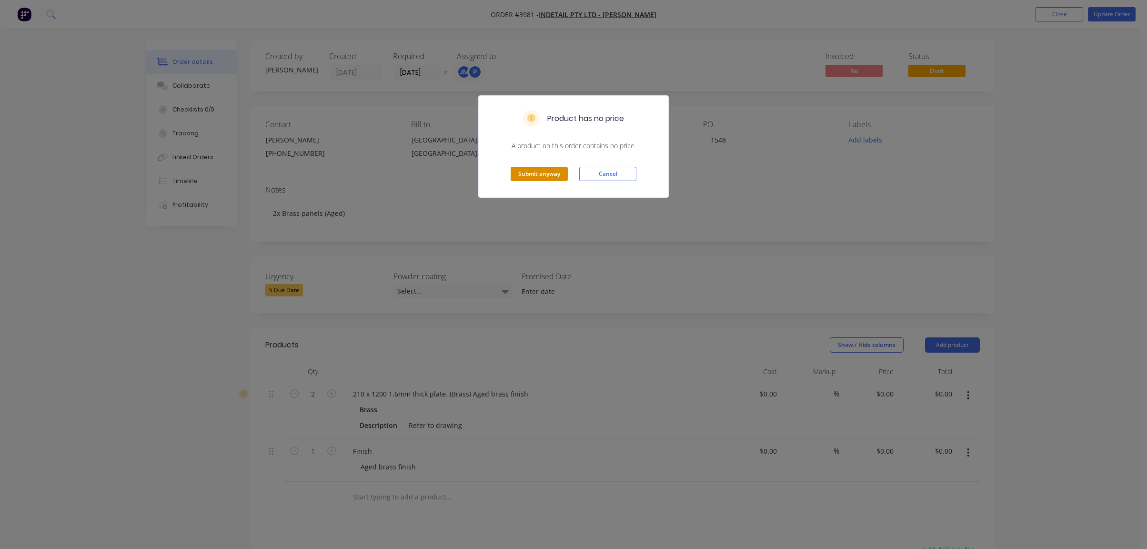
click at [560, 178] on button "Submit anyway" at bounding box center [539, 174] width 57 height 14
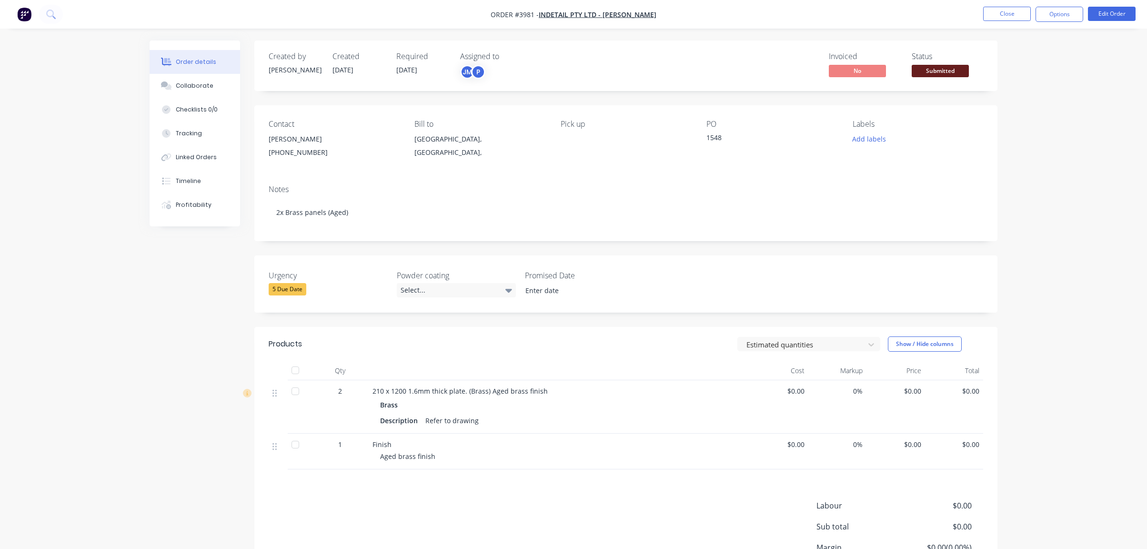
click at [937, 78] on button "Submitted" at bounding box center [940, 72] width 57 height 14
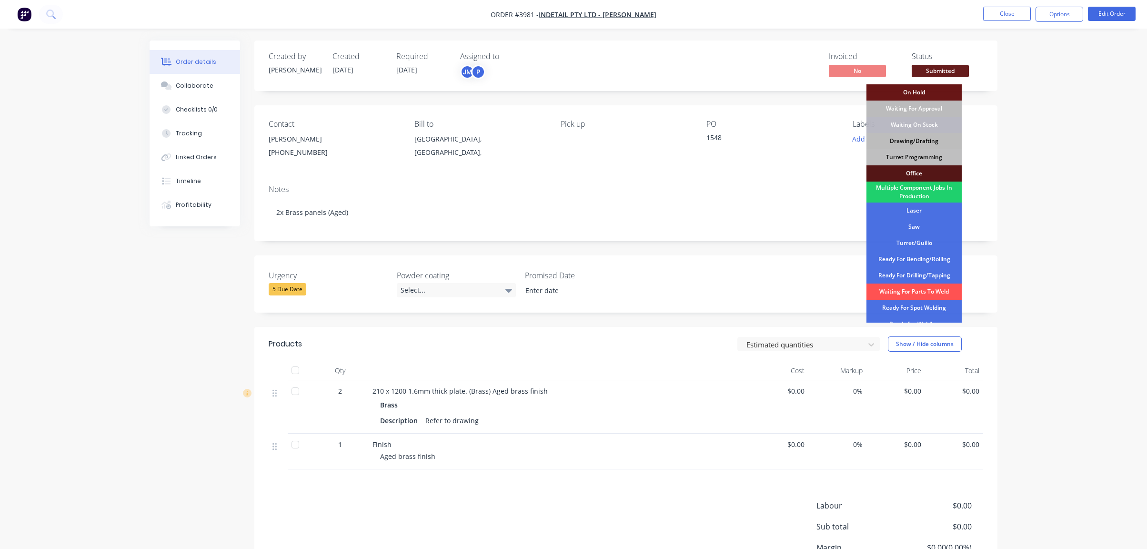
click at [922, 140] on div "Drawing/Drafting" at bounding box center [913, 141] width 95 height 16
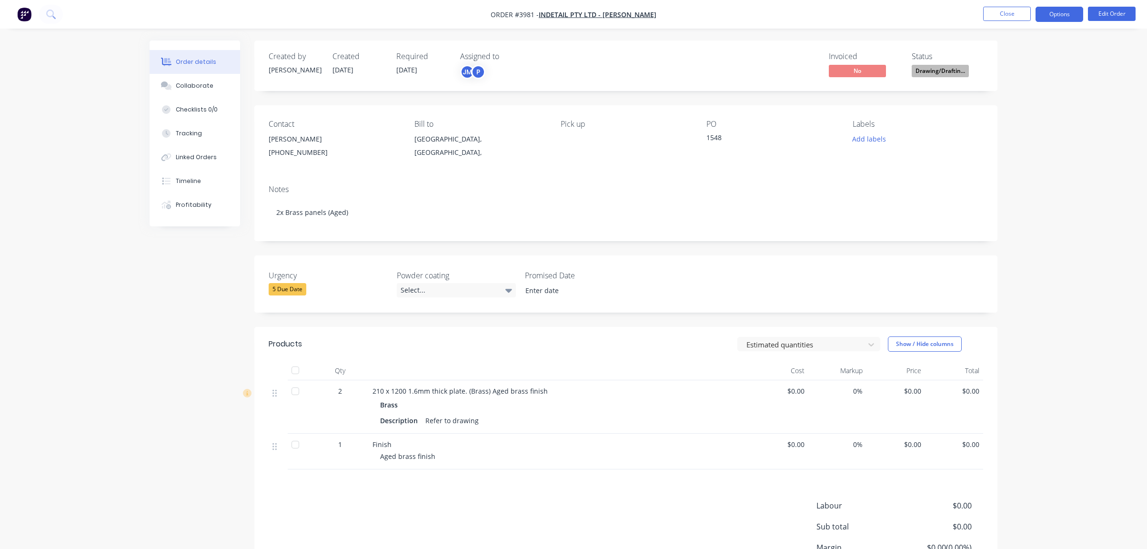
click at [1035, 12] on button "Options" at bounding box center [1059, 14] width 48 height 15
click at [1035, 104] on button "Order Confirmation" at bounding box center [1030, 95] width 105 height 19
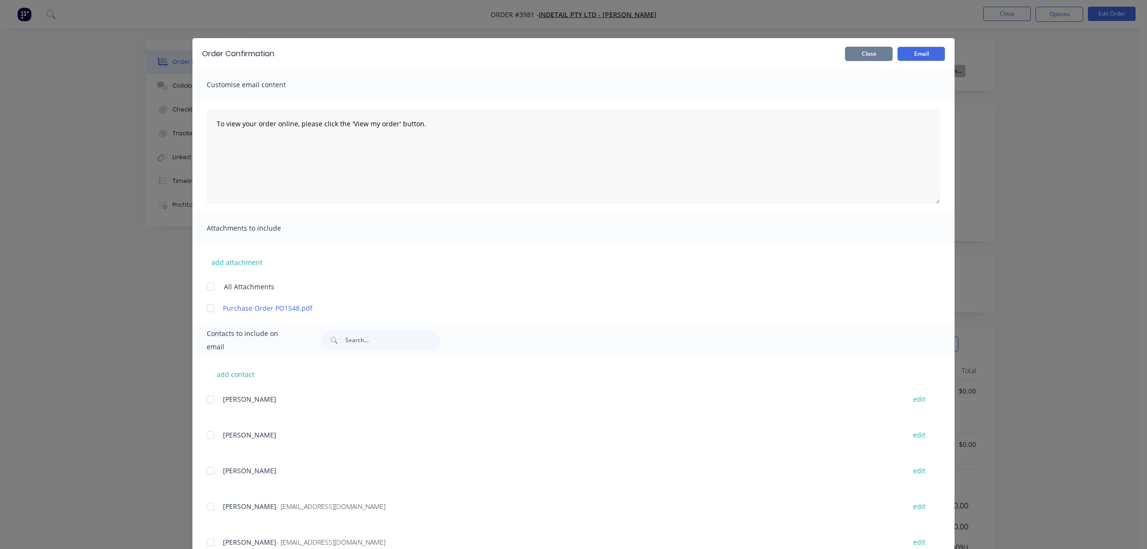
drag, startPoint x: 859, startPoint y: 54, endPoint x: 1057, endPoint y: 63, distance: 197.9
click at [861, 54] on button "Close" at bounding box center [869, 54] width 48 height 14
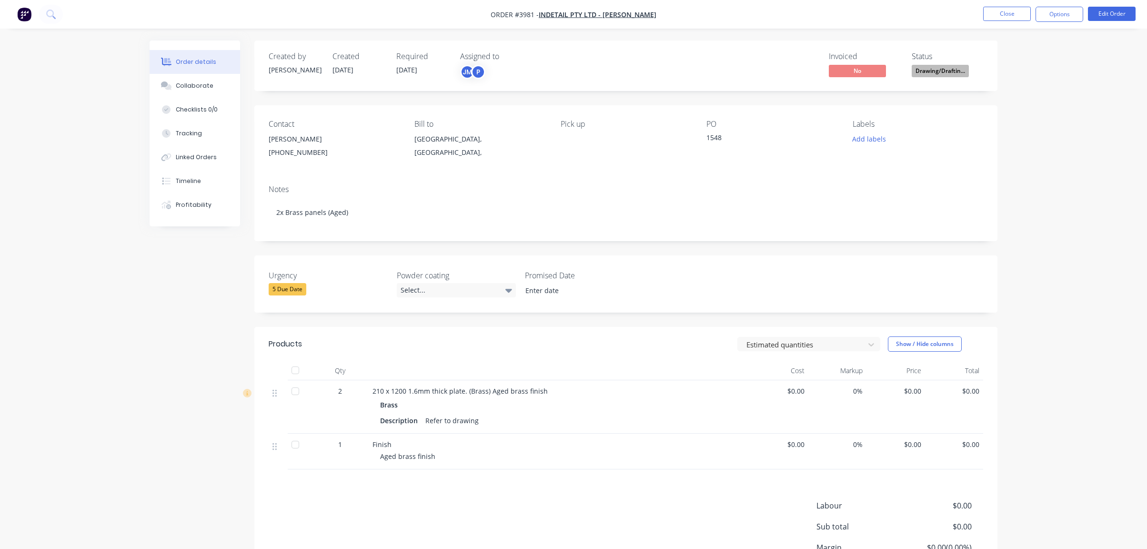
click at [1068, 6] on nav "Order #3981 - Indetail Pty Ltd - [PERSON_NAME] Close Options Edit Order" at bounding box center [573, 14] width 1147 height 29
click at [1065, 11] on button "Options" at bounding box center [1059, 14] width 48 height 15
click at [1041, 121] on div "Work Order" at bounding box center [1031, 115] width 88 height 14
click at [1048, 99] on div "Without pricing" at bounding box center [1031, 96] width 88 height 14
